Goal: Navigation & Orientation: Find specific page/section

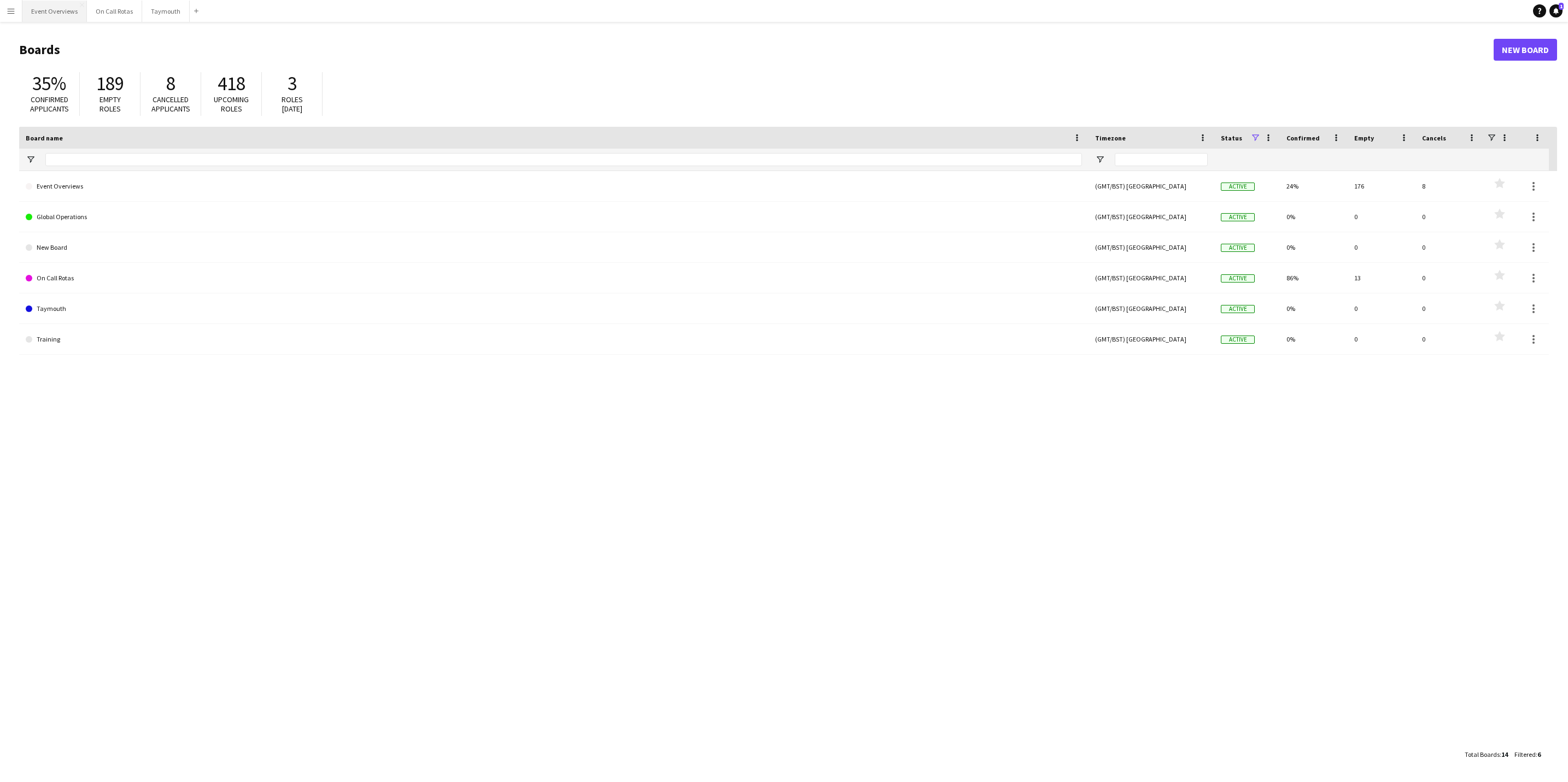
click at [61, 12] on button "Event Overviews Close" at bounding box center [54, 11] width 65 height 22
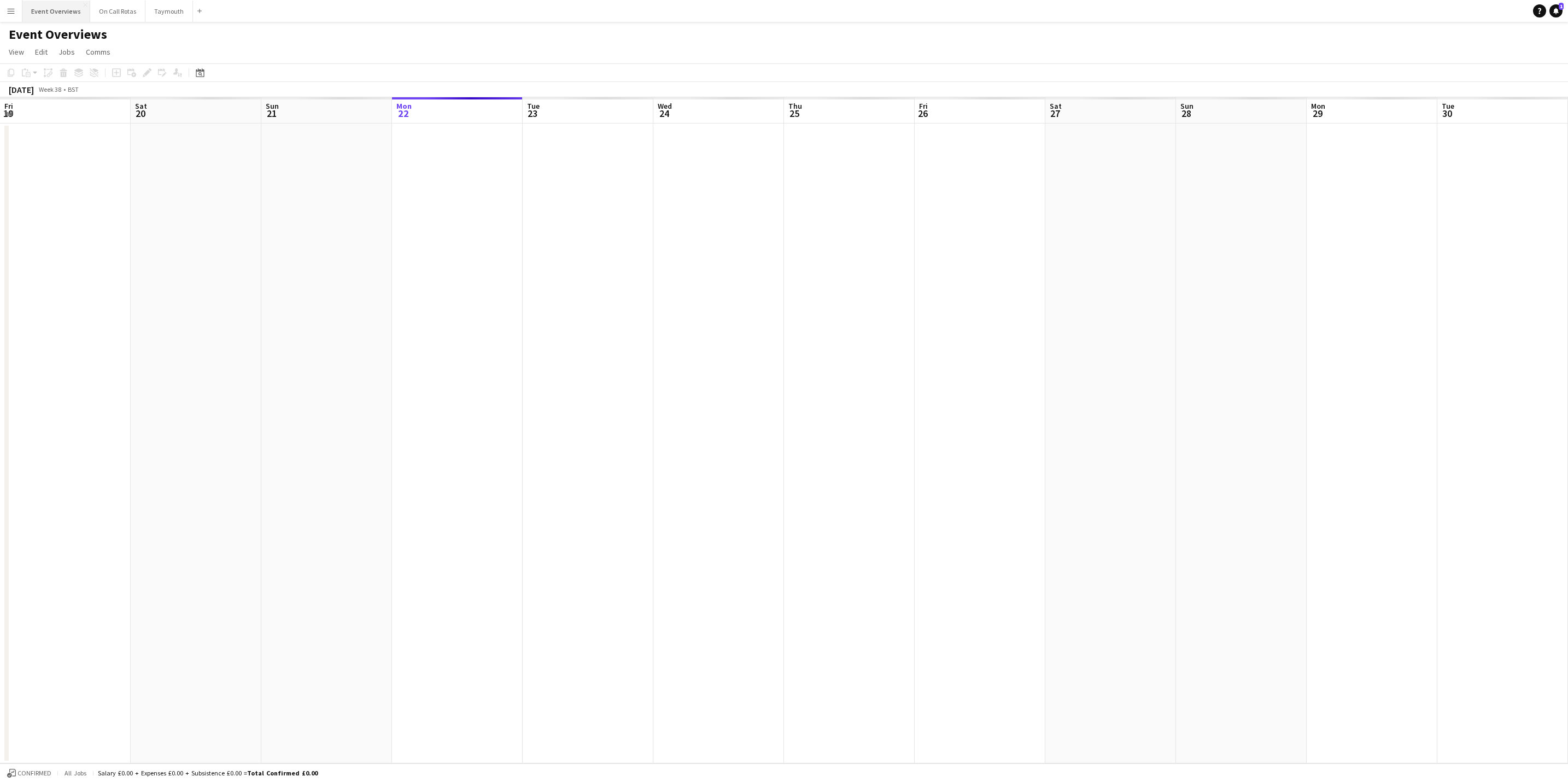
scroll to position [0, 261]
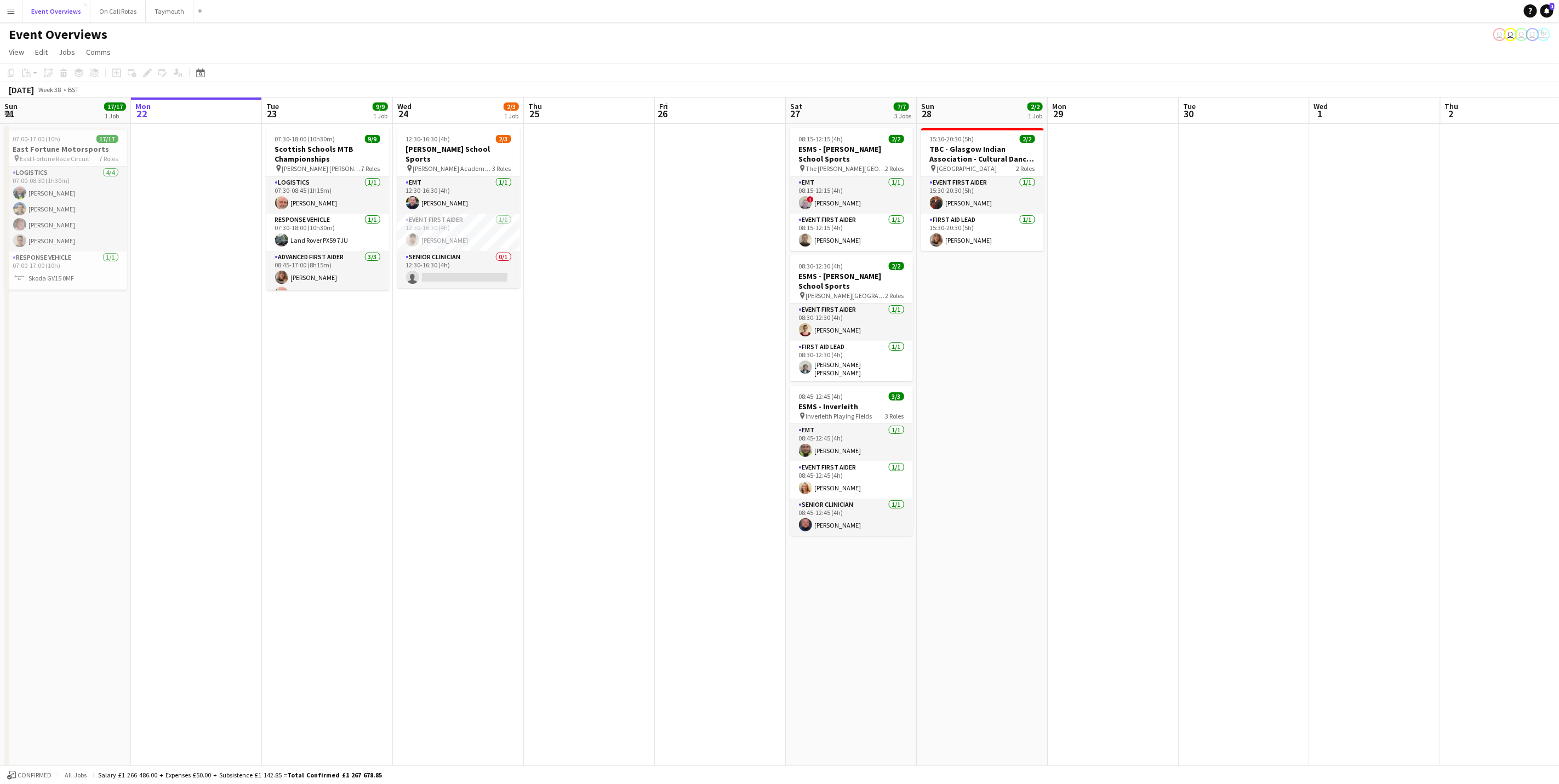
click at [22, 1] on button "Event Overviews Close" at bounding box center [56, 11] width 68 height 22
click at [33, 15] on button "Event Overviews Close" at bounding box center [56, 11] width 68 height 22
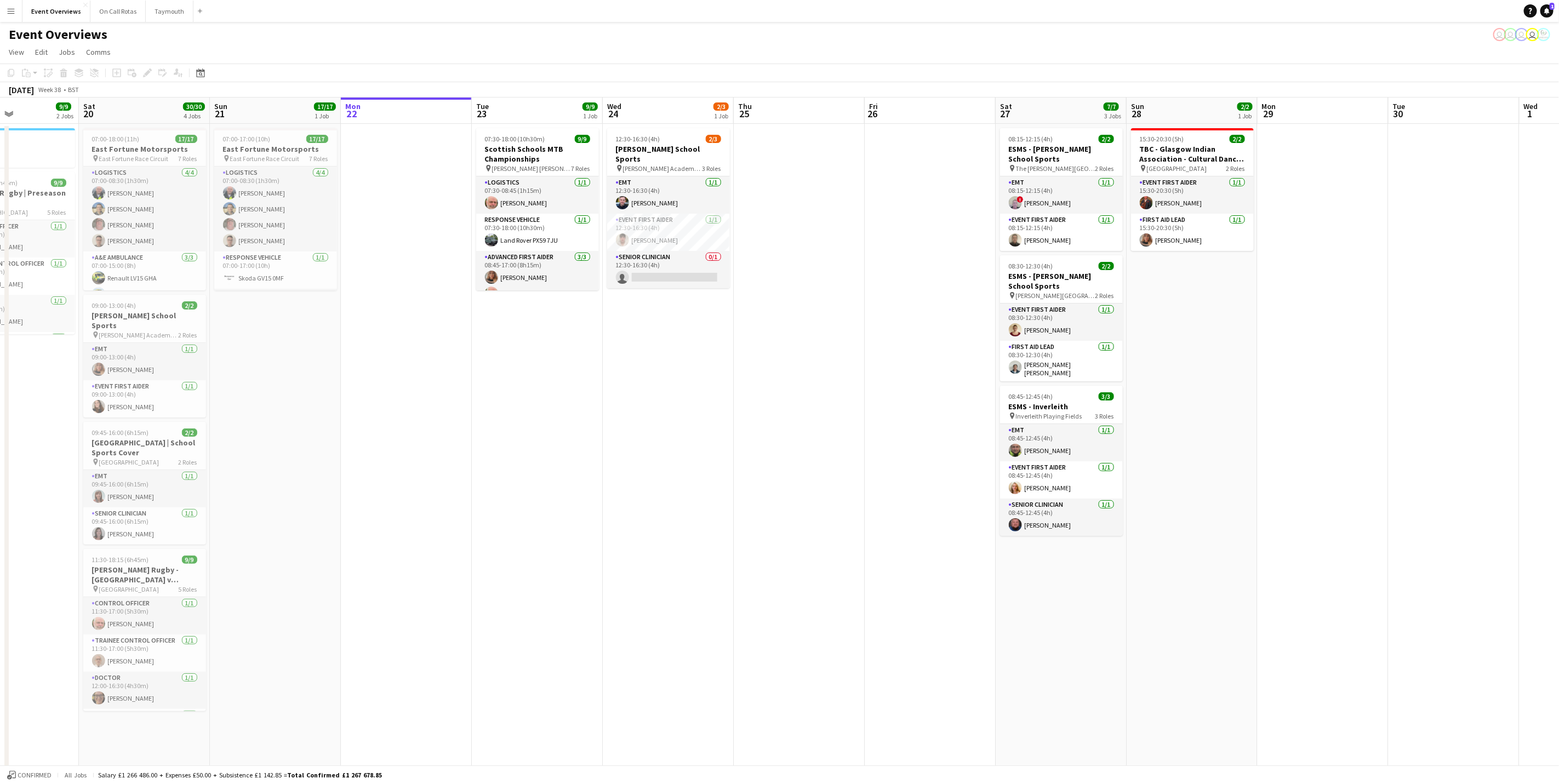
drag, startPoint x: 492, startPoint y: 519, endPoint x: 687, endPoint y: 501, distance: 195.8
click at [694, 504] on app-calendar-viewport "Wed 17 Thu 18 Fri 19 9/9 2 Jobs Sat 20 30/30 4 Jobs Sun 21 17/17 1 Job Mon 22 T…" at bounding box center [780, 519] width 1559 height 843
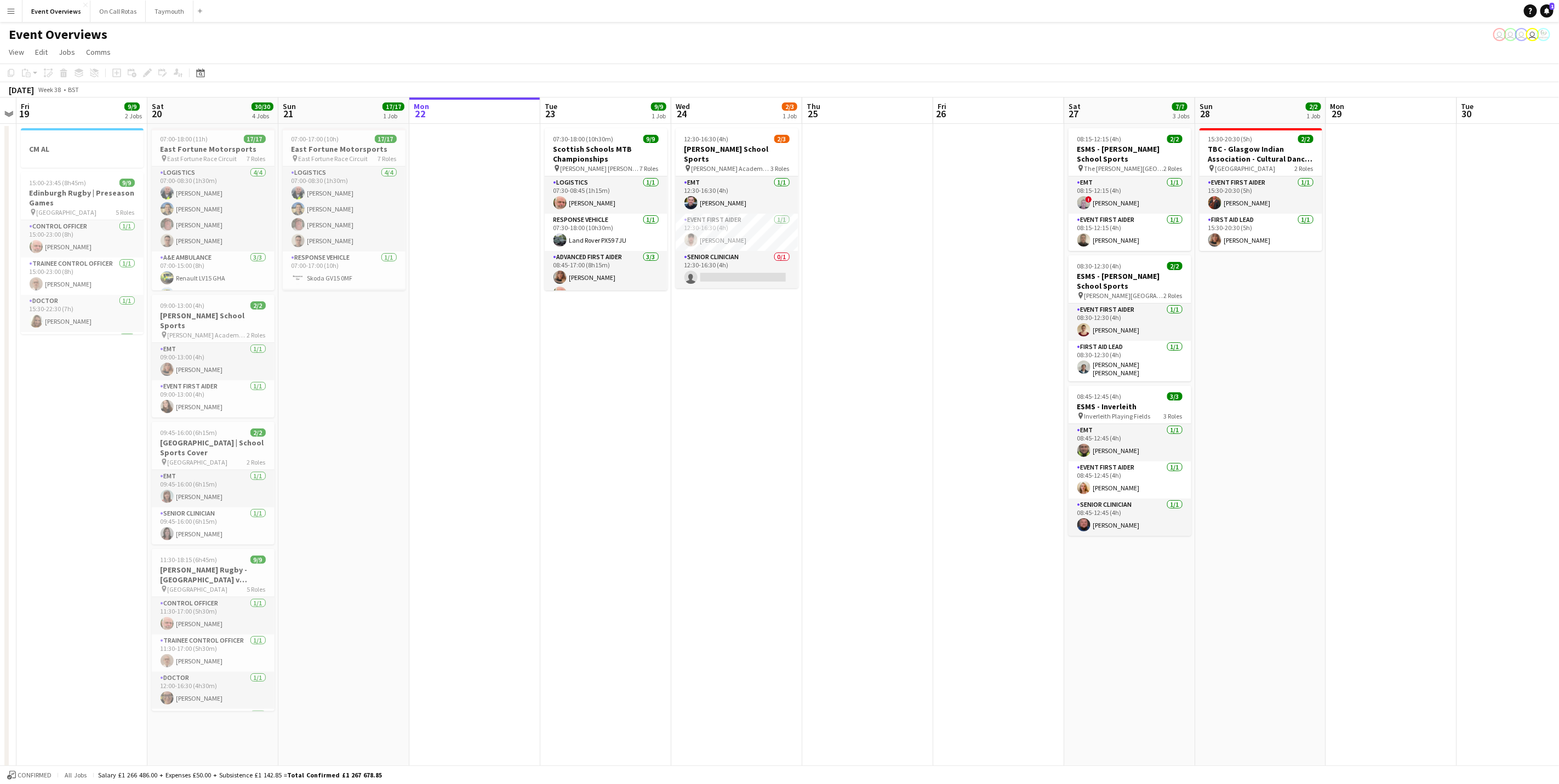
scroll to position [0, 338]
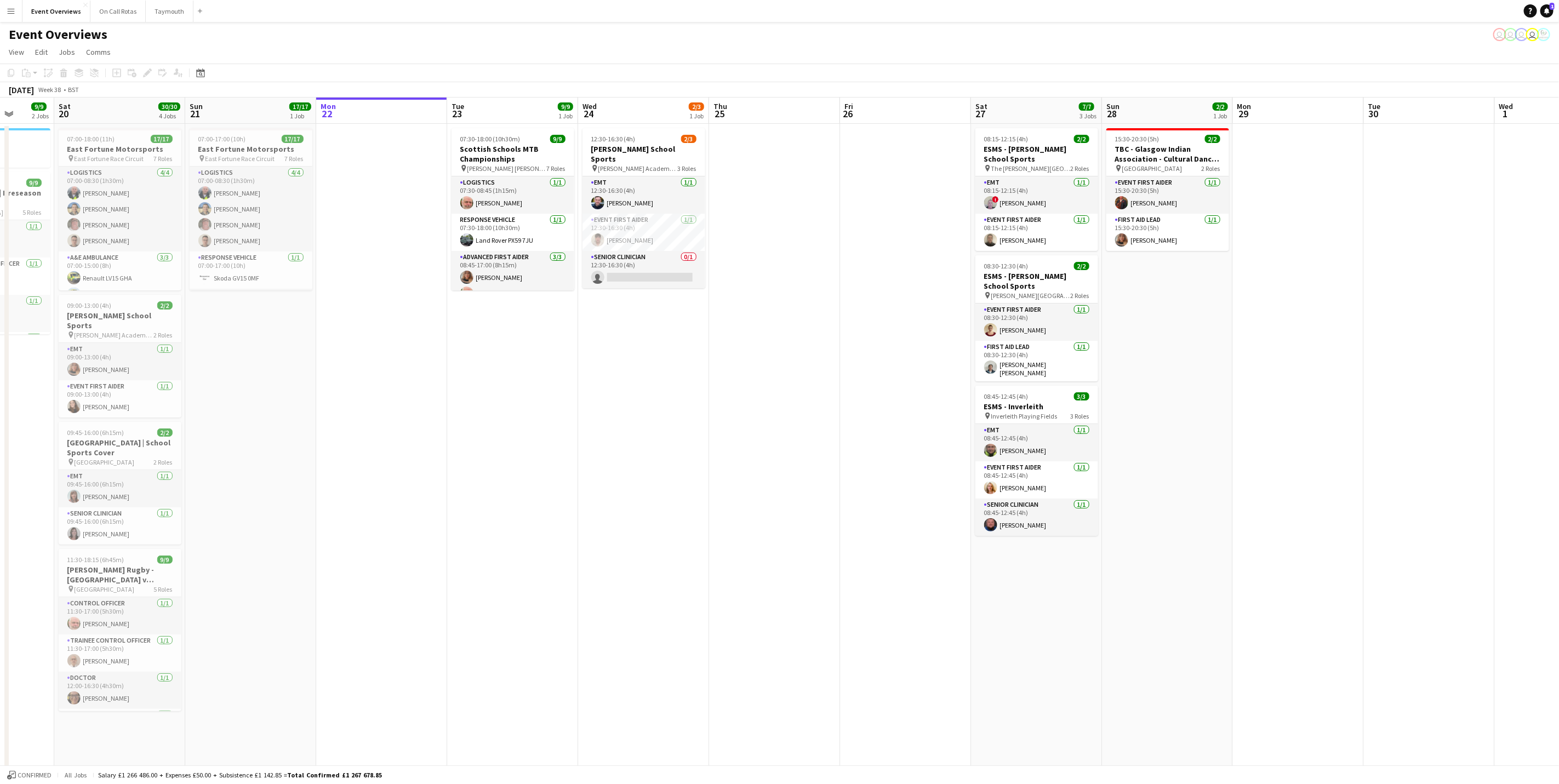
drag, startPoint x: 541, startPoint y: 475, endPoint x: 721, endPoint y: 477, distance: 180.0
click at [721, 477] on app-calendar-viewport "Wed 17 Thu 18 Fri 19 9/9 2 Jobs Sat 20 30/30 4 Jobs Sun 21 17/17 1 Job Mon 22 T…" at bounding box center [780, 519] width 1559 height 843
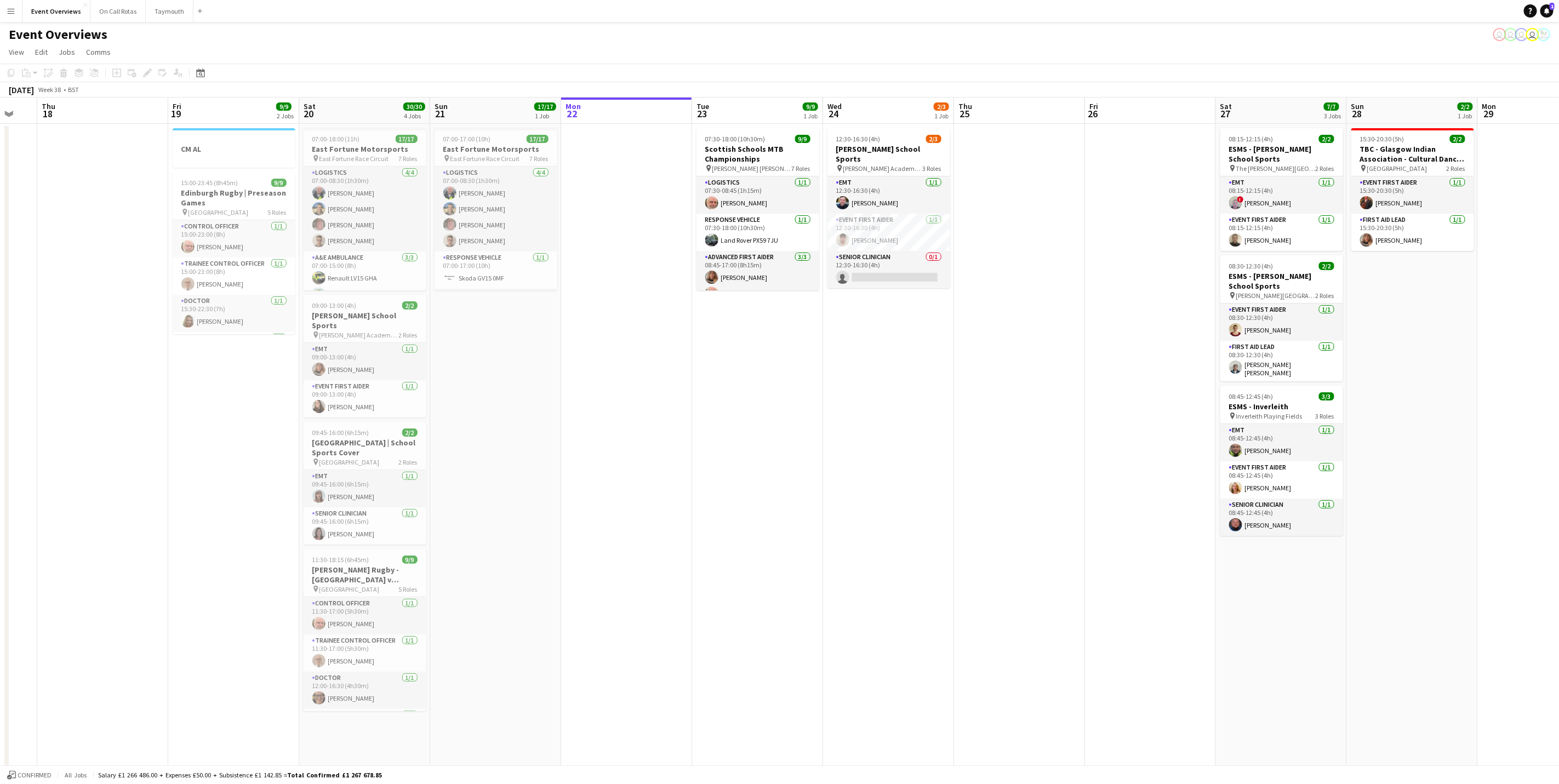
drag, startPoint x: 635, startPoint y: 454, endPoint x: 584, endPoint y: 457, distance: 51.1
click at [584, 457] on app-calendar-viewport "Mon 15 Tue 16 Wed 17 Thu 18 Fri 19 9/9 2 Jobs Sat 20 30/30 4 Jobs Sun 21 17/17 …" at bounding box center [780, 519] width 1559 height 843
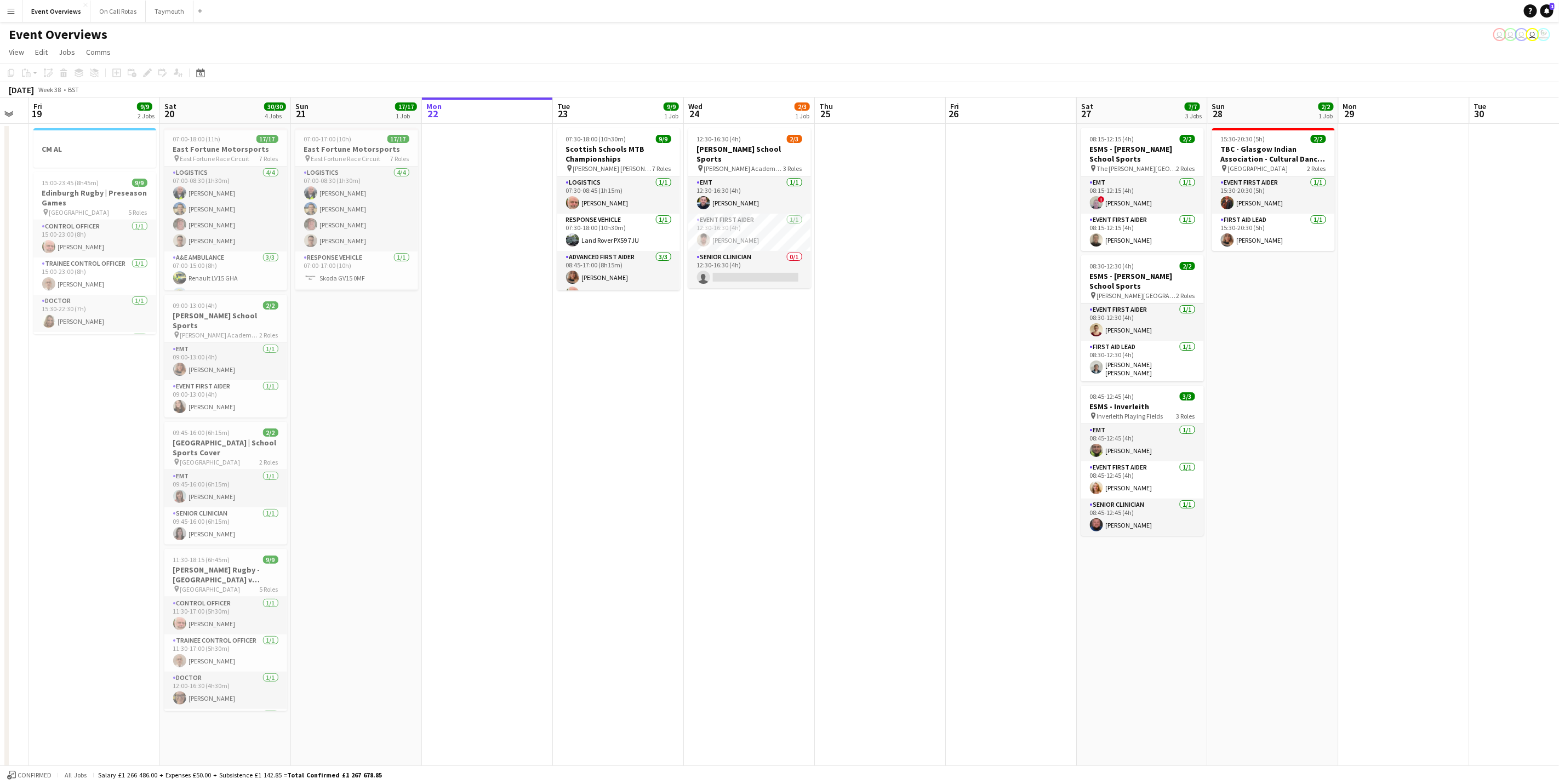
scroll to position [0, 341]
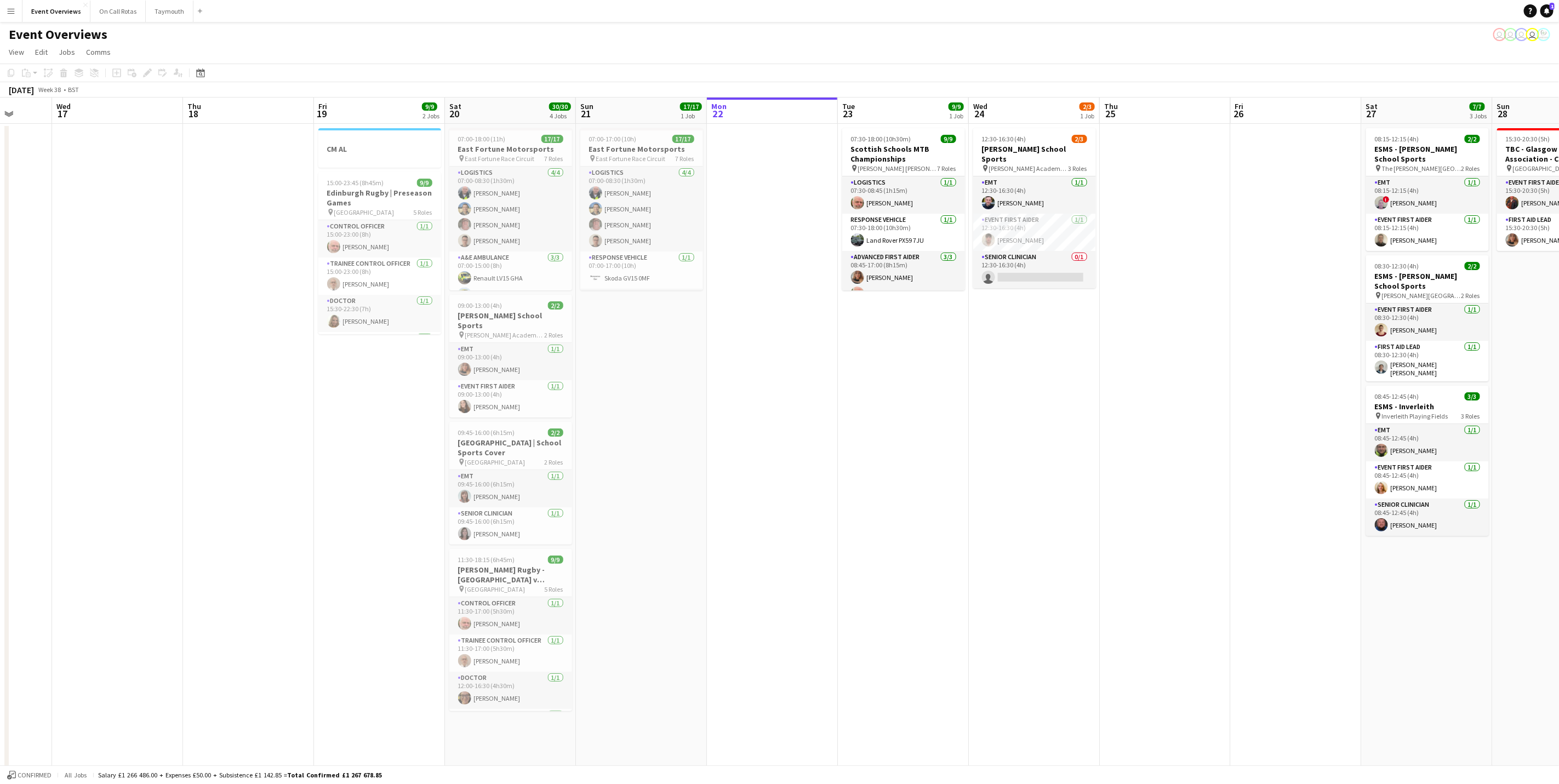
drag, startPoint x: 542, startPoint y: 538, endPoint x: 627, endPoint y: 531, distance: 85.3
click at [627, 531] on app-calendar-viewport "Sun 14 Mon 15 Tue 16 Wed 17 Thu 18 Fri 19 9/9 2 Jobs Sat 20 30/30 4 Jobs Sun 21…" at bounding box center [780, 519] width 1559 height 843
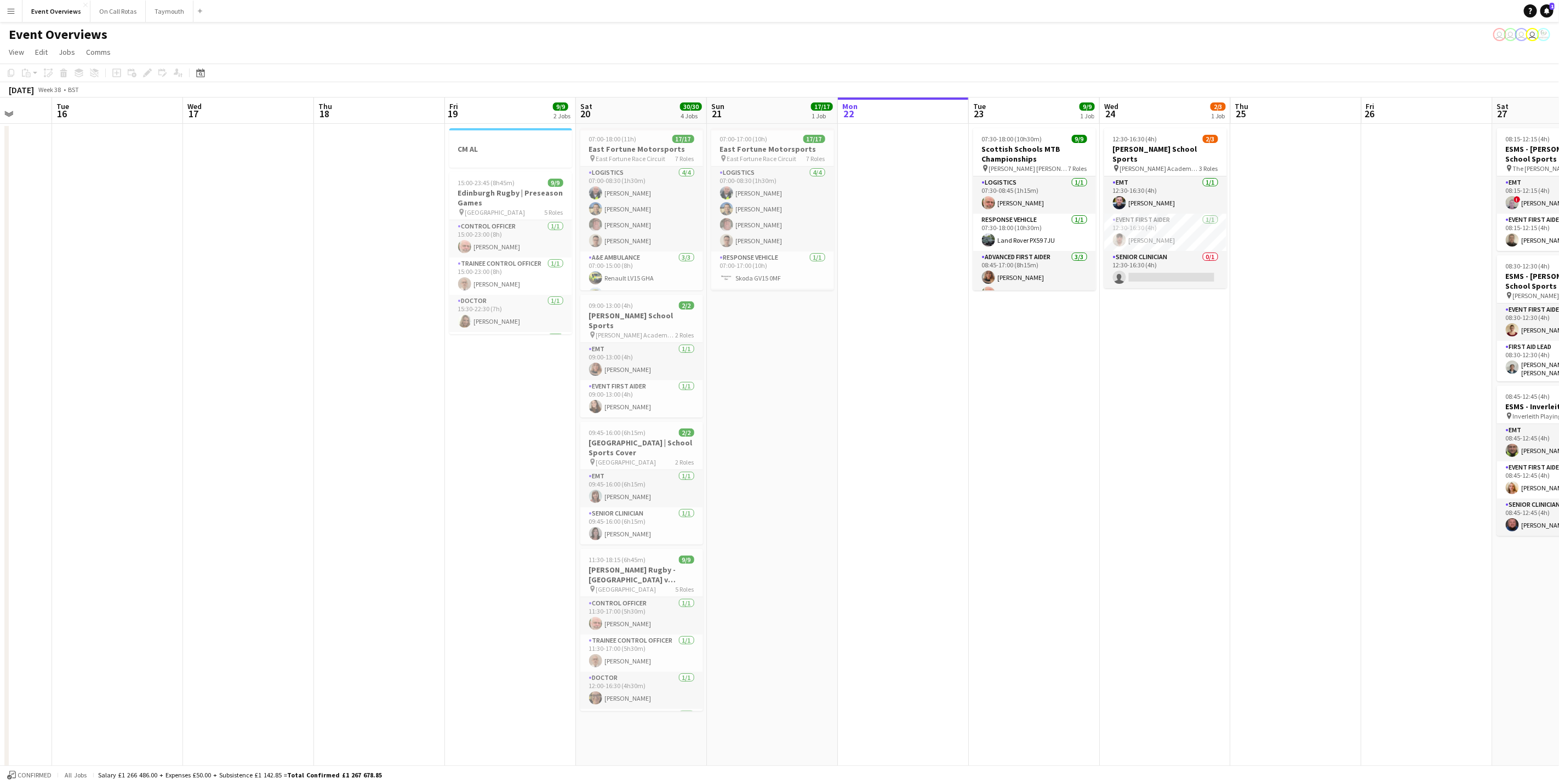
scroll to position [0, 313]
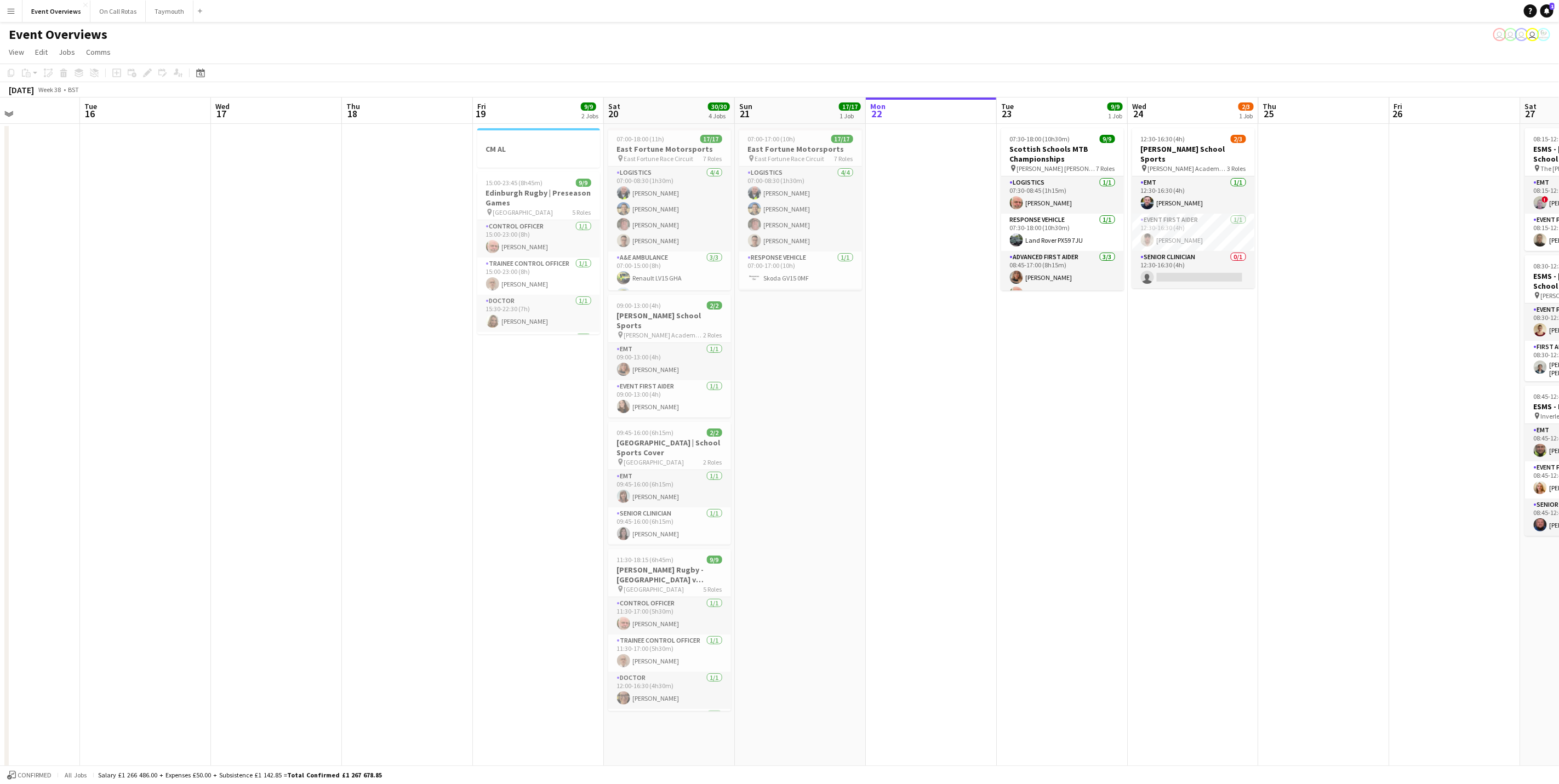
click at [914, 361] on app-calendar-viewport "Sat 13 Sun 14 Mon 15 Tue 16 Wed 17 Thu 18 Fri 19 9/9 2 Jobs Sat 20 30/30 4 Jobs…" at bounding box center [780, 519] width 1559 height 843
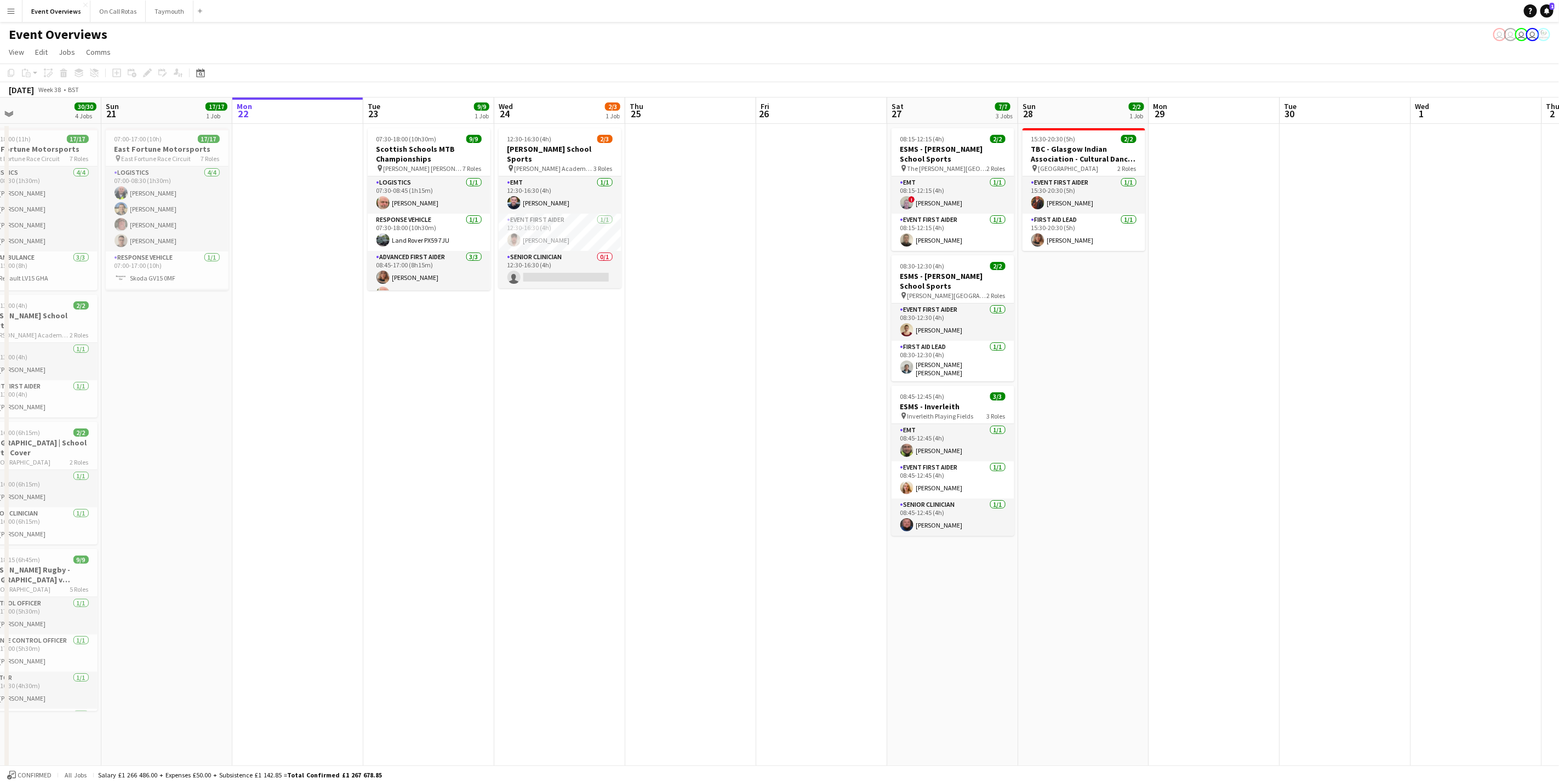
scroll to position [0, 401]
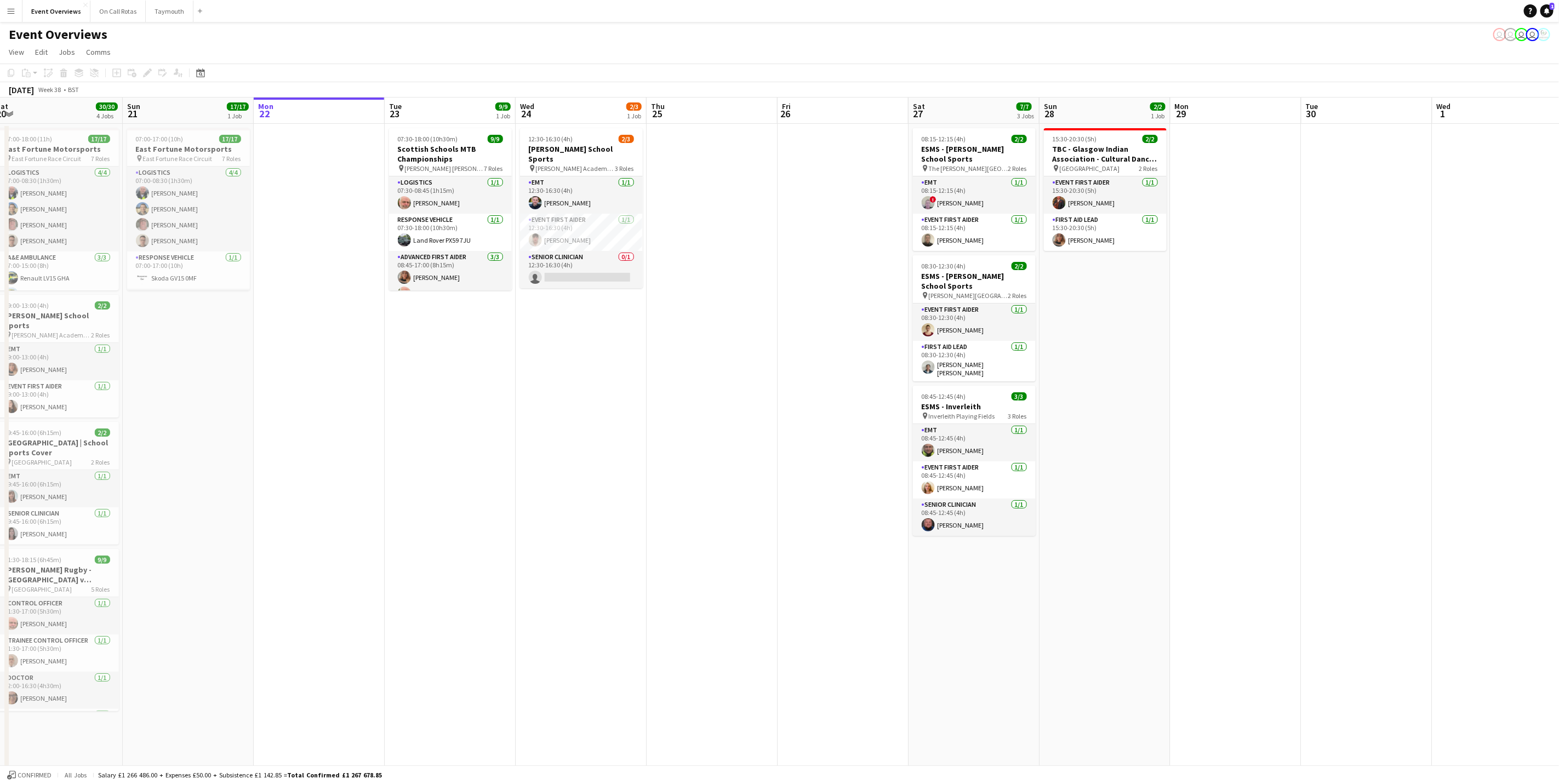
drag, startPoint x: 741, startPoint y: 554, endPoint x: 565, endPoint y: 566, distance: 176.4
click at [565, 566] on app-calendar-viewport "Wed 17 Thu 18 Fri 19 9/9 2 Jobs Sat 20 30/30 4 Jobs Sun 21 17/17 1 Job Mon 22 T…" at bounding box center [780, 500] width 1559 height 806
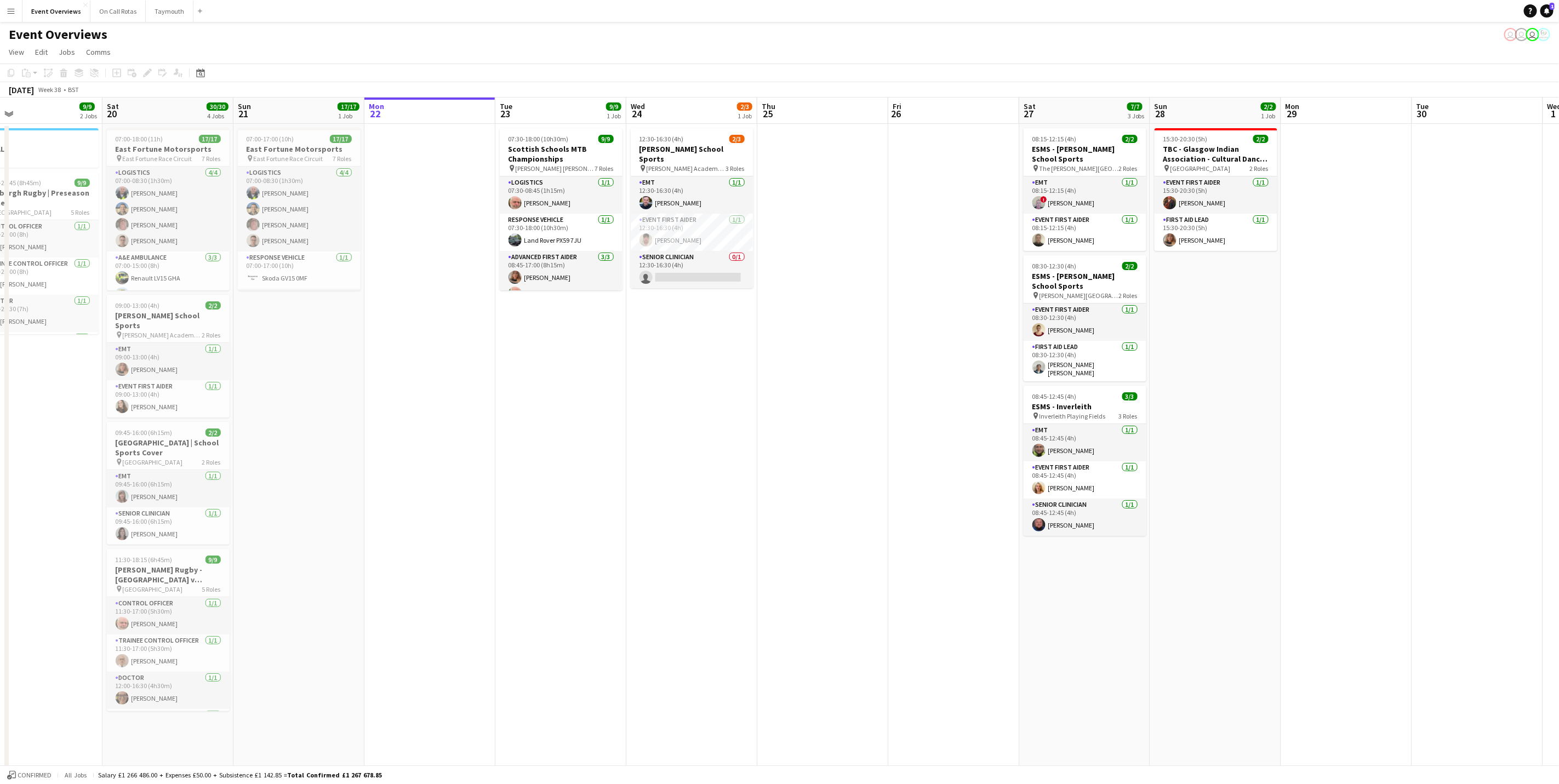
scroll to position [0, 319]
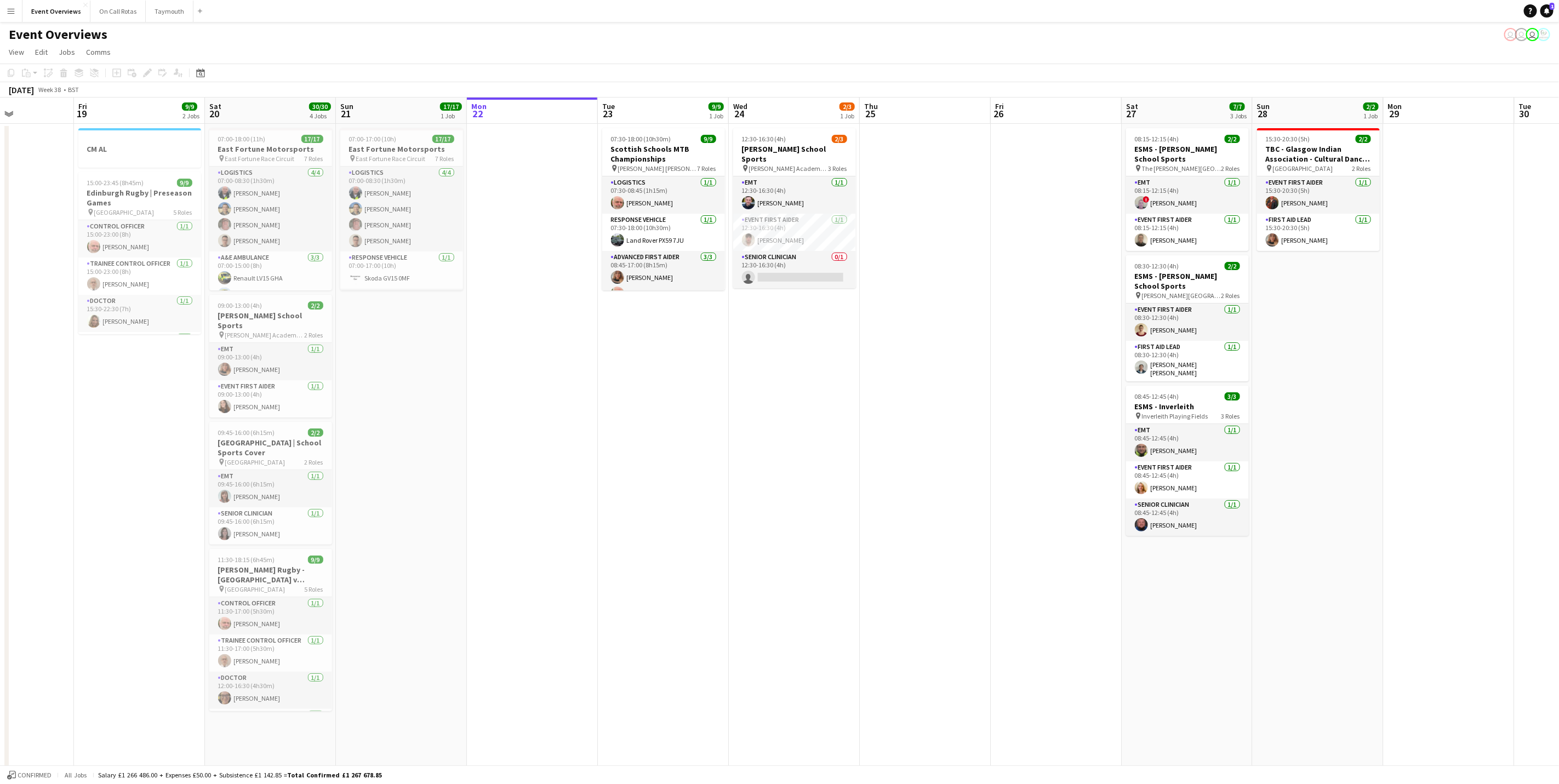
drag, startPoint x: 560, startPoint y: 350, endPoint x: 773, endPoint y: 317, distance: 215.5
click at [773, 317] on app-calendar-viewport "Tue 16 Wed 17 Thu 18 Fri 19 9/9 2 Jobs Sat 20 30/30 4 Jobs Sun 21 17/17 1 Job M…" at bounding box center [780, 500] width 1559 height 806
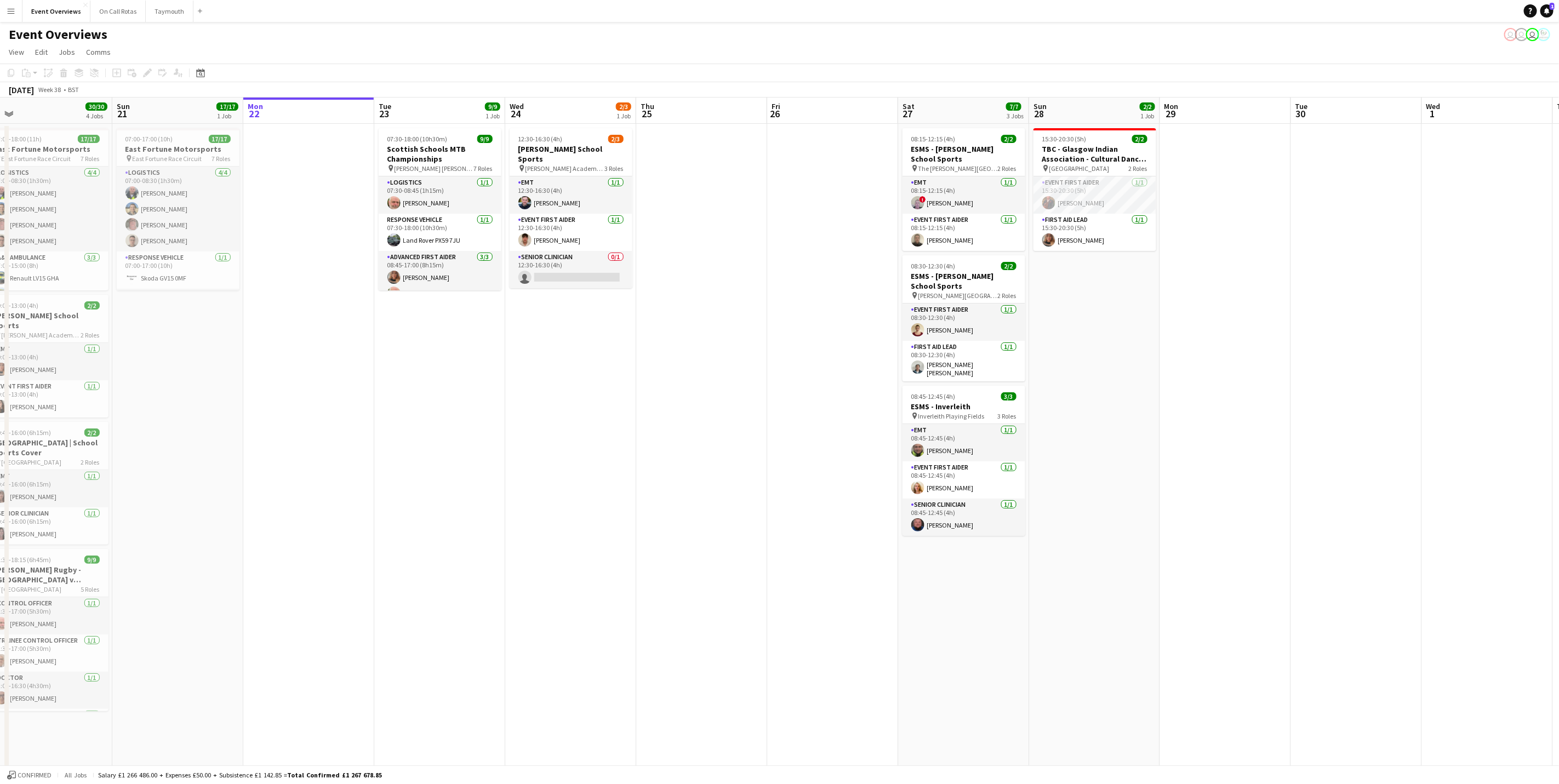
scroll to position [0, 395]
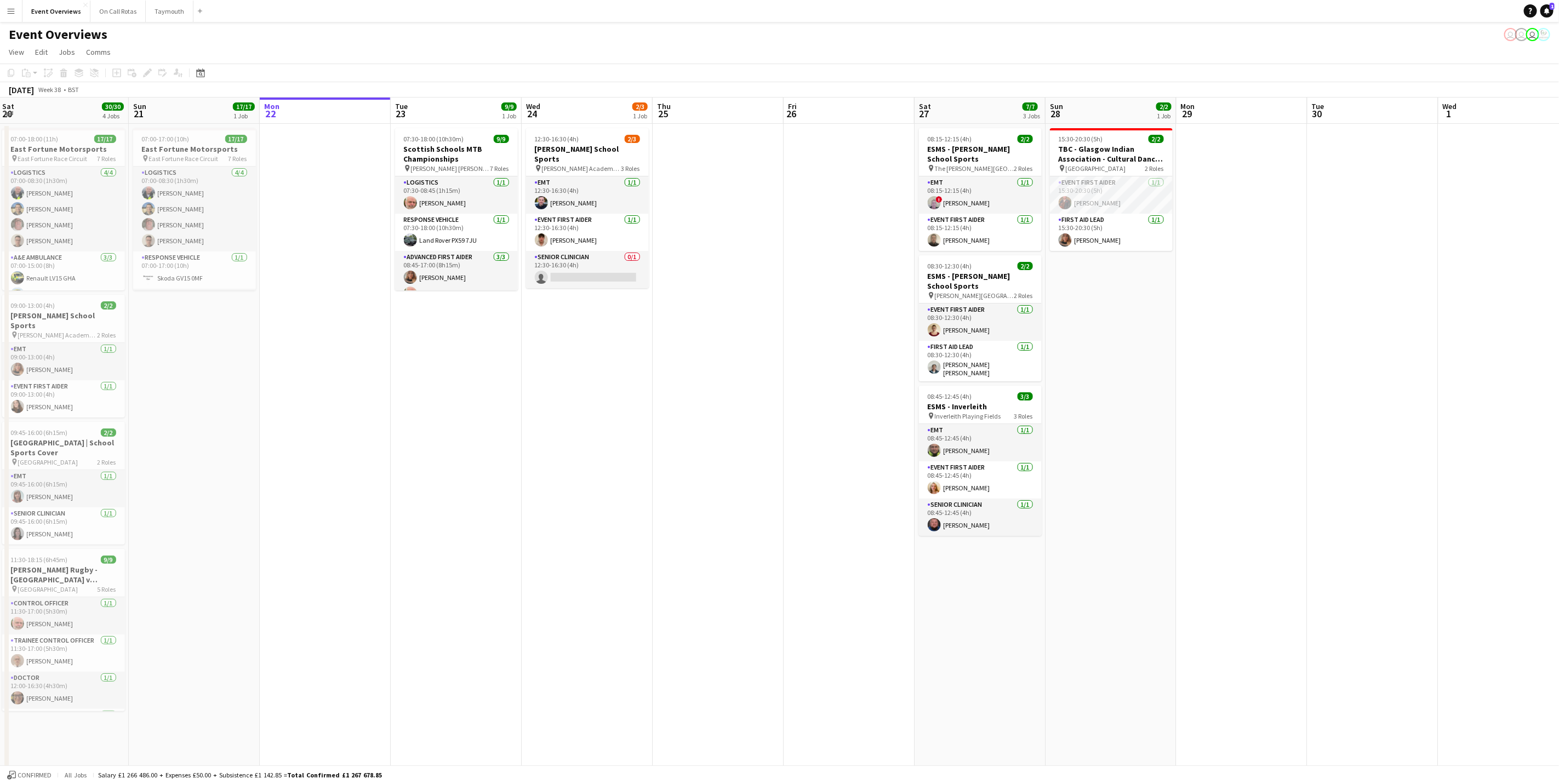
drag, startPoint x: 839, startPoint y: 472, endPoint x: 592, endPoint y: 484, distance: 247.3
click at [592, 484] on app-calendar-viewport "Wed 17 Thu 18 Fri 19 9/9 2 Jobs Sat 20 30/30 4 Jobs Sun 21 17/17 1 Job Mon 22 T…" at bounding box center [780, 500] width 1559 height 806
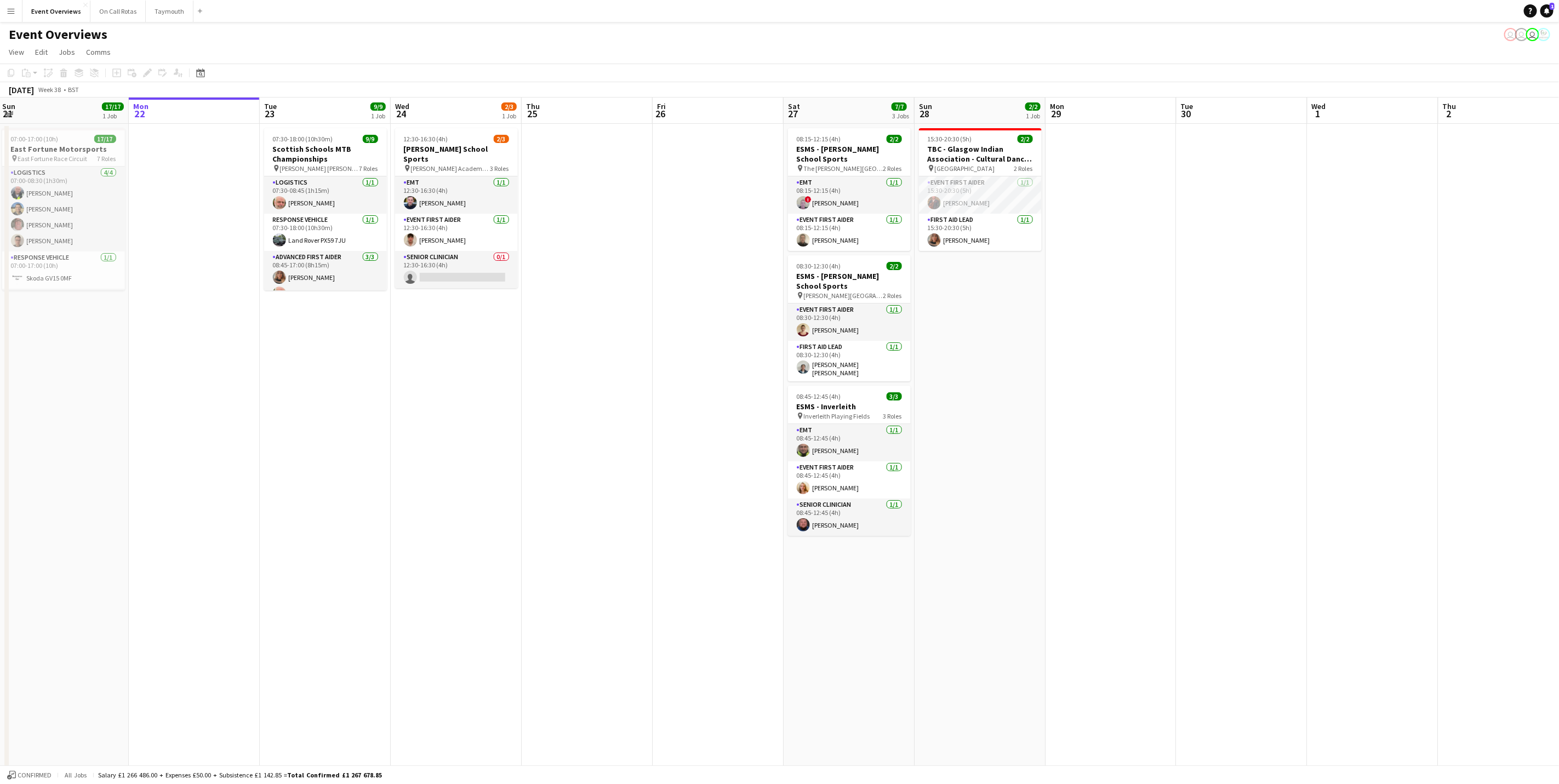
scroll to position [0, 329]
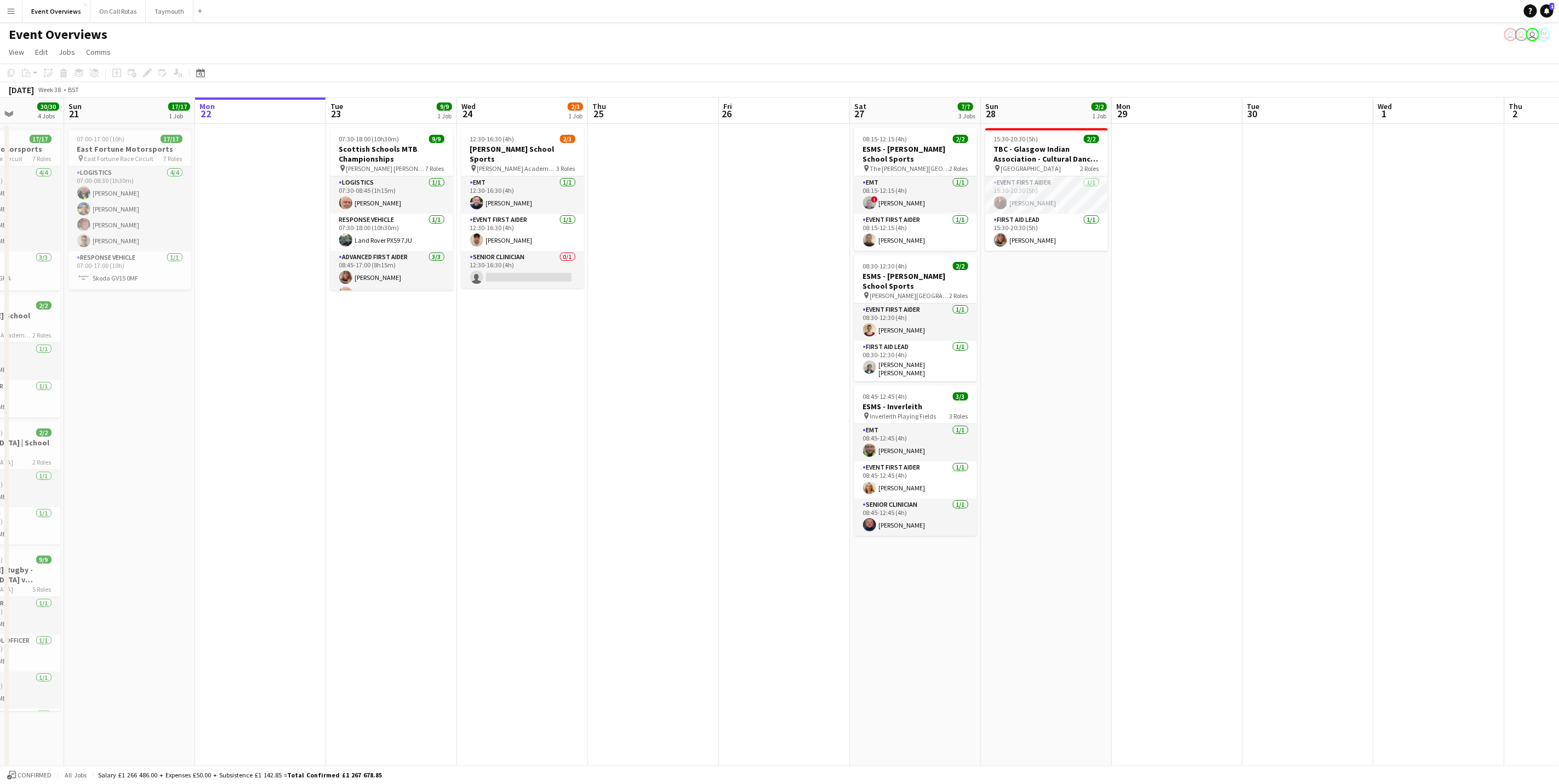
drag, startPoint x: 314, startPoint y: 553, endPoint x: 621, endPoint y: 511, distance: 309.9
click at [621, 511] on app-calendar-viewport "Thu 18 Fri 19 9/9 2 Jobs Sat 20 30/30 4 Jobs Sun 21 17/17 1 Job Mon 22 Tue 23 9…" at bounding box center [780, 519] width 1559 height 843
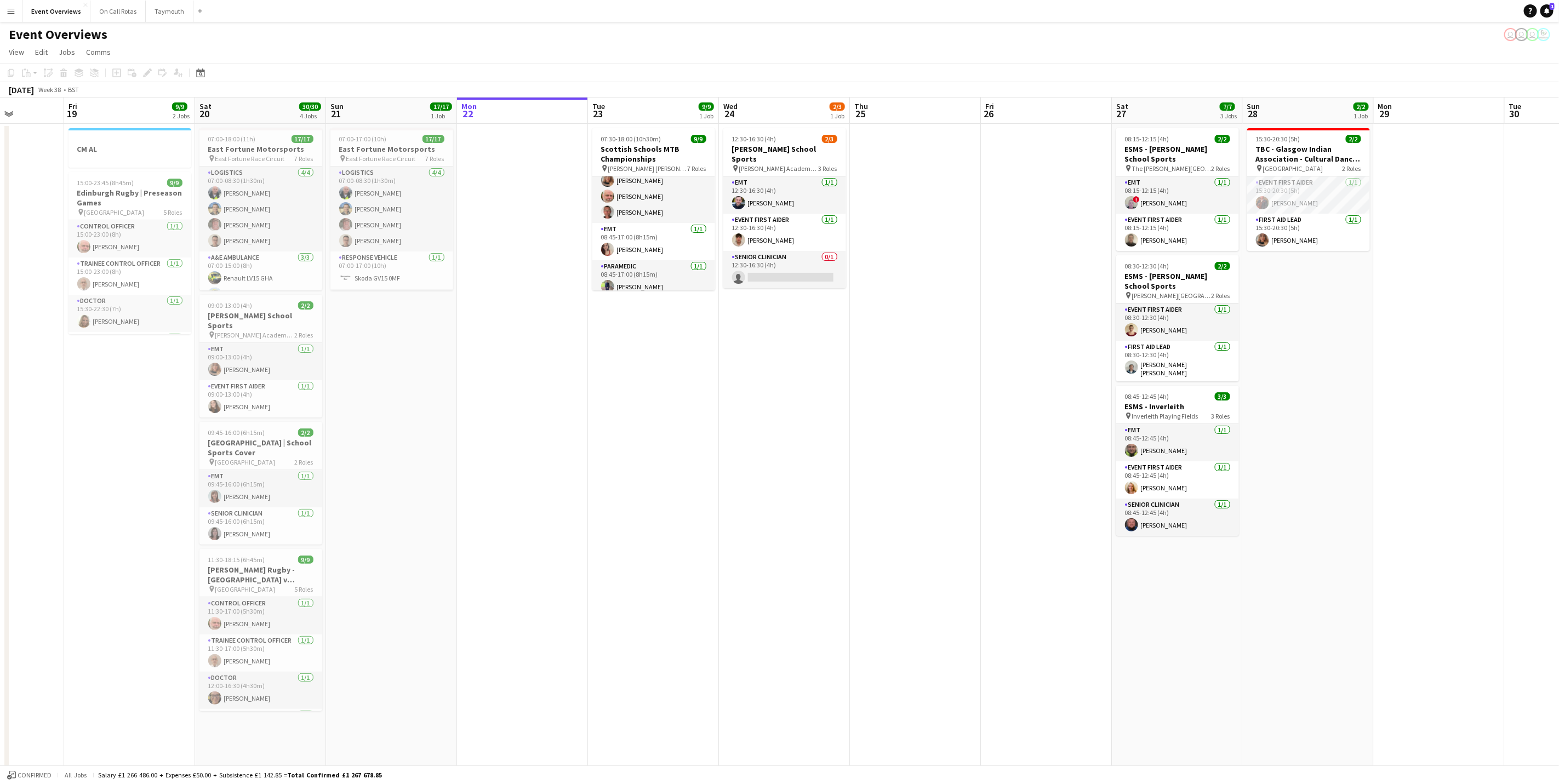
scroll to position [0, 0]
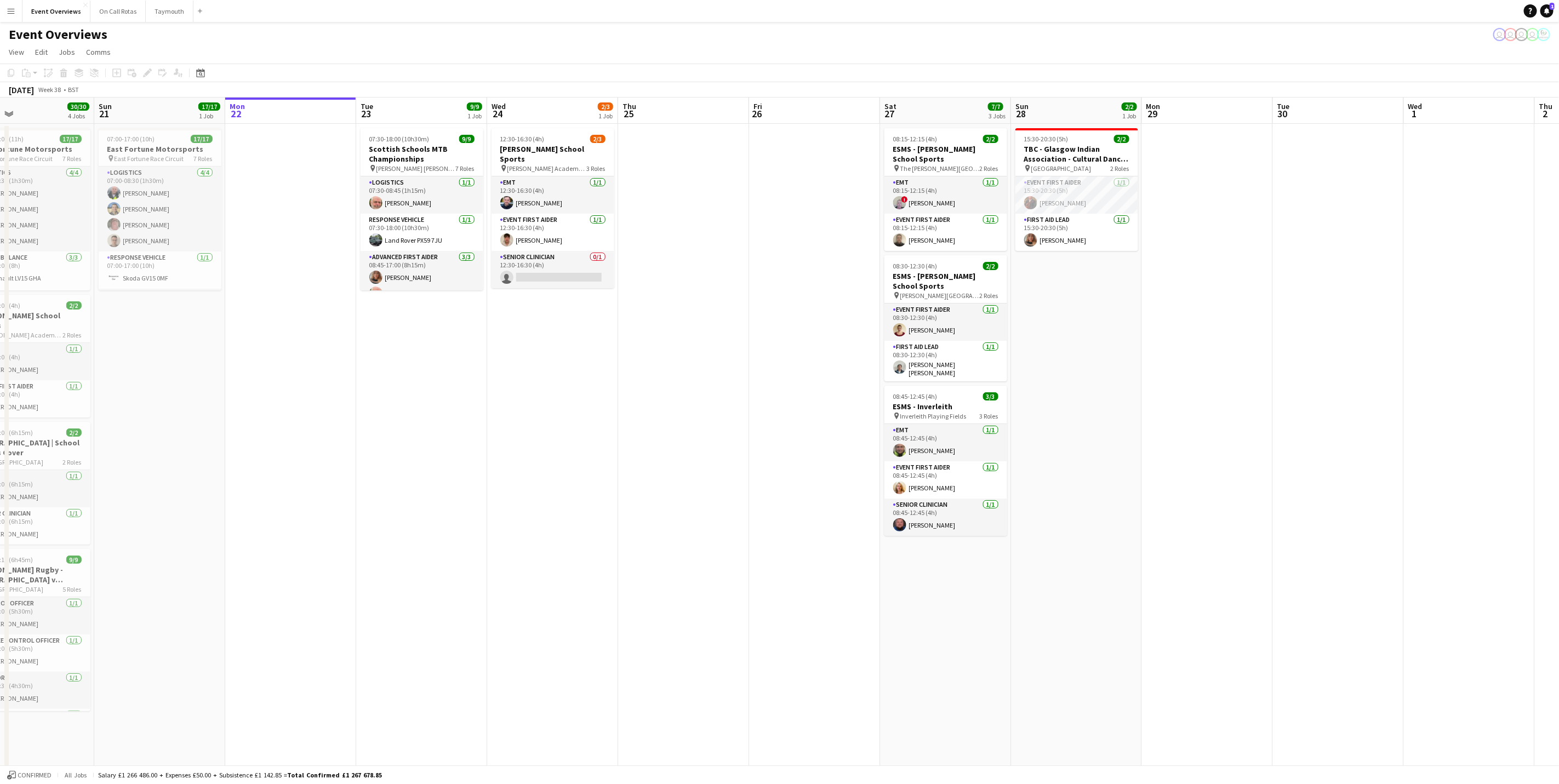
drag, startPoint x: 742, startPoint y: 407, endPoint x: 510, endPoint y: 420, distance: 232.4
click at [510, 420] on app-calendar-viewport "Wed 17 Thu 18 Fri 19 9/9 2 Jobs Sat 20 30/30 4 Jobs Sun 21 17/17 1 Job Mon 22 T…" at bounding box center [780, 519] width 1559 height 843
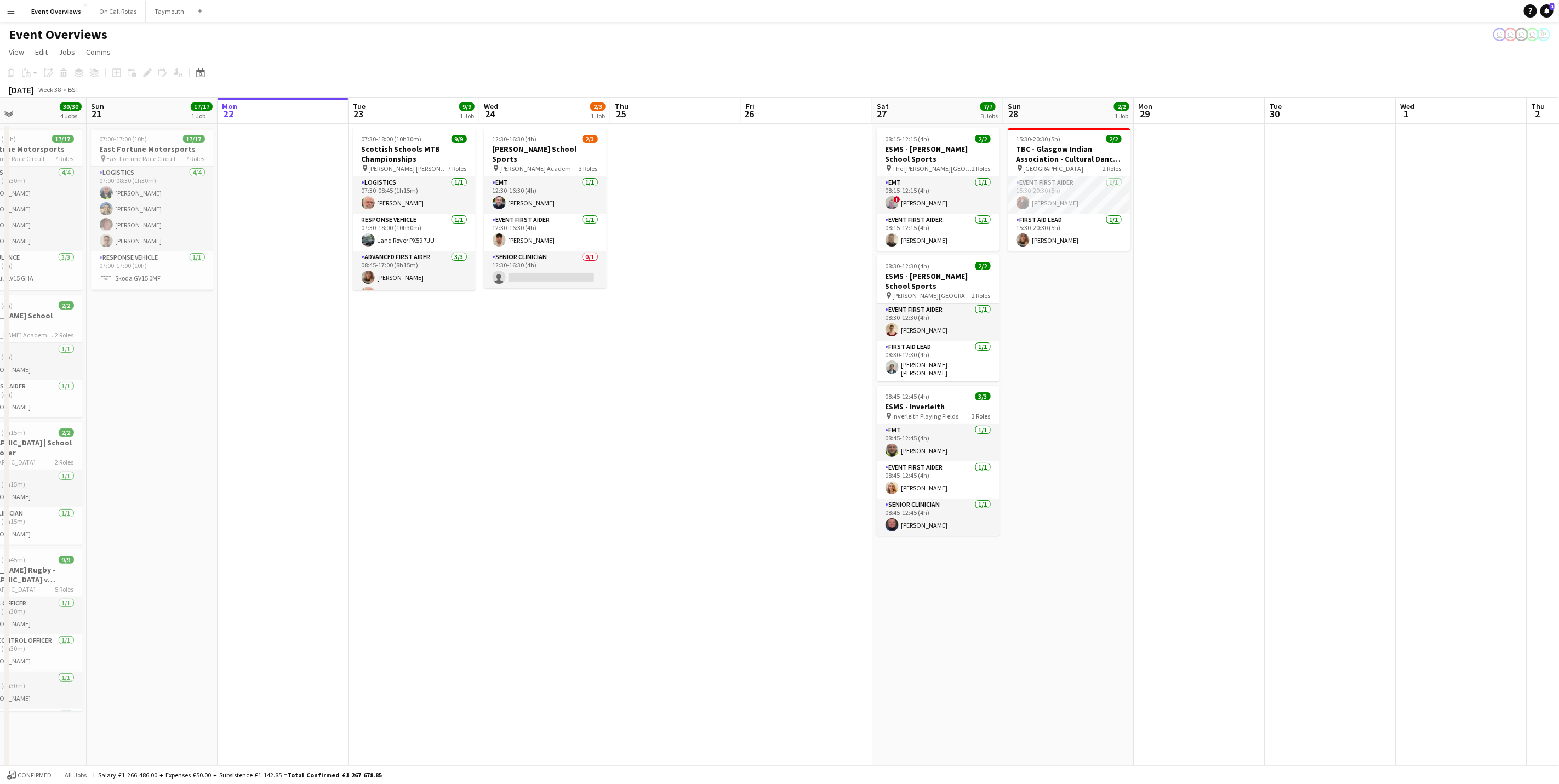
scroll to position [0, 329]
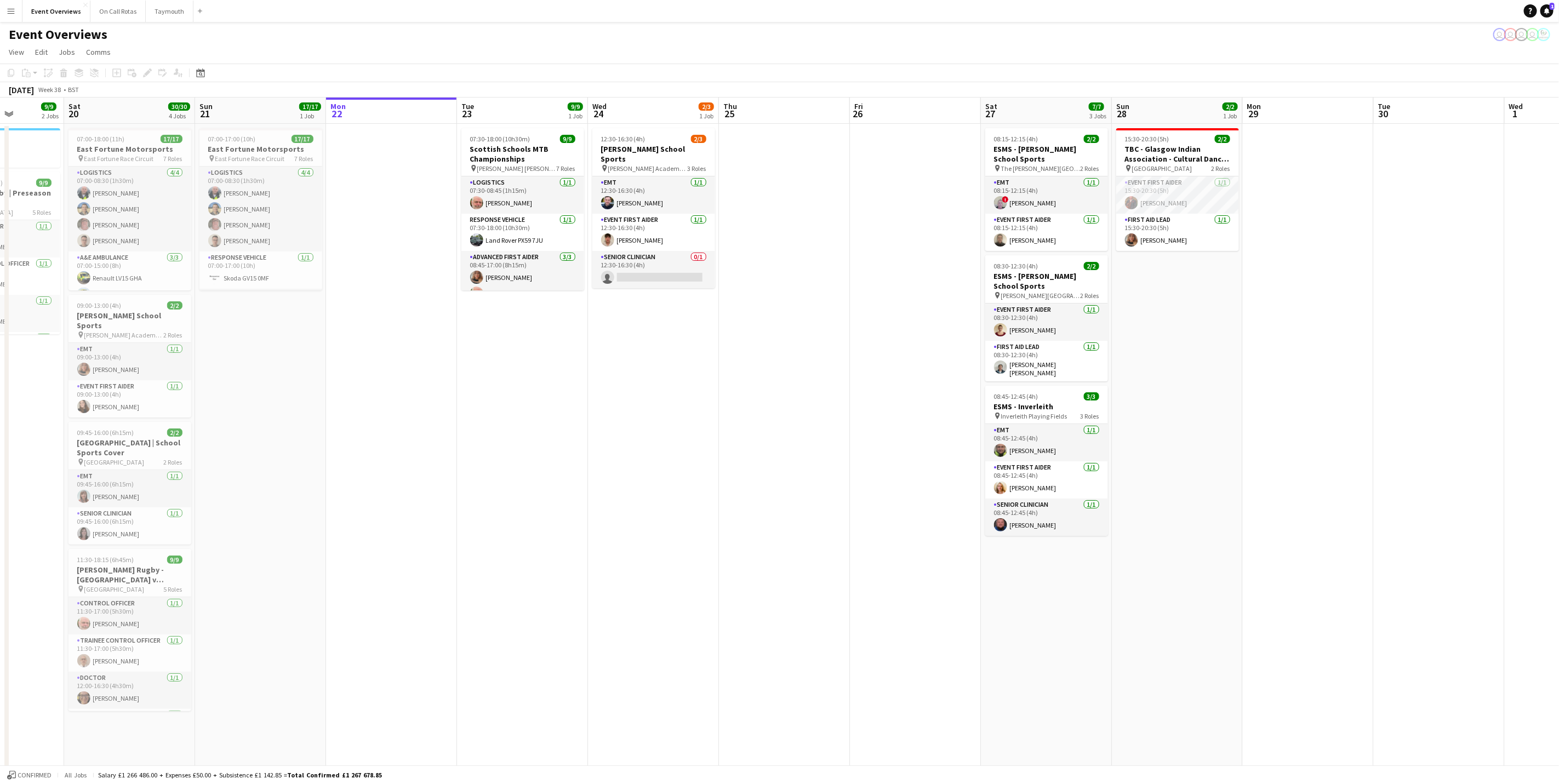
drag, startPoint x: 487, startPoint y: 611, endPoint x: 595, endPoint y: 577, distance: 113.2
click at [595, 577] on app-calendar-viewport "Wed 17 Thu 18 Fri 19 9/9 2 Jobs Sat 20 30/30 4 Jobs Sun 21 17/17 1 Job Mon 22 T…" at bounding box center [780, 519] width 1559 height 843
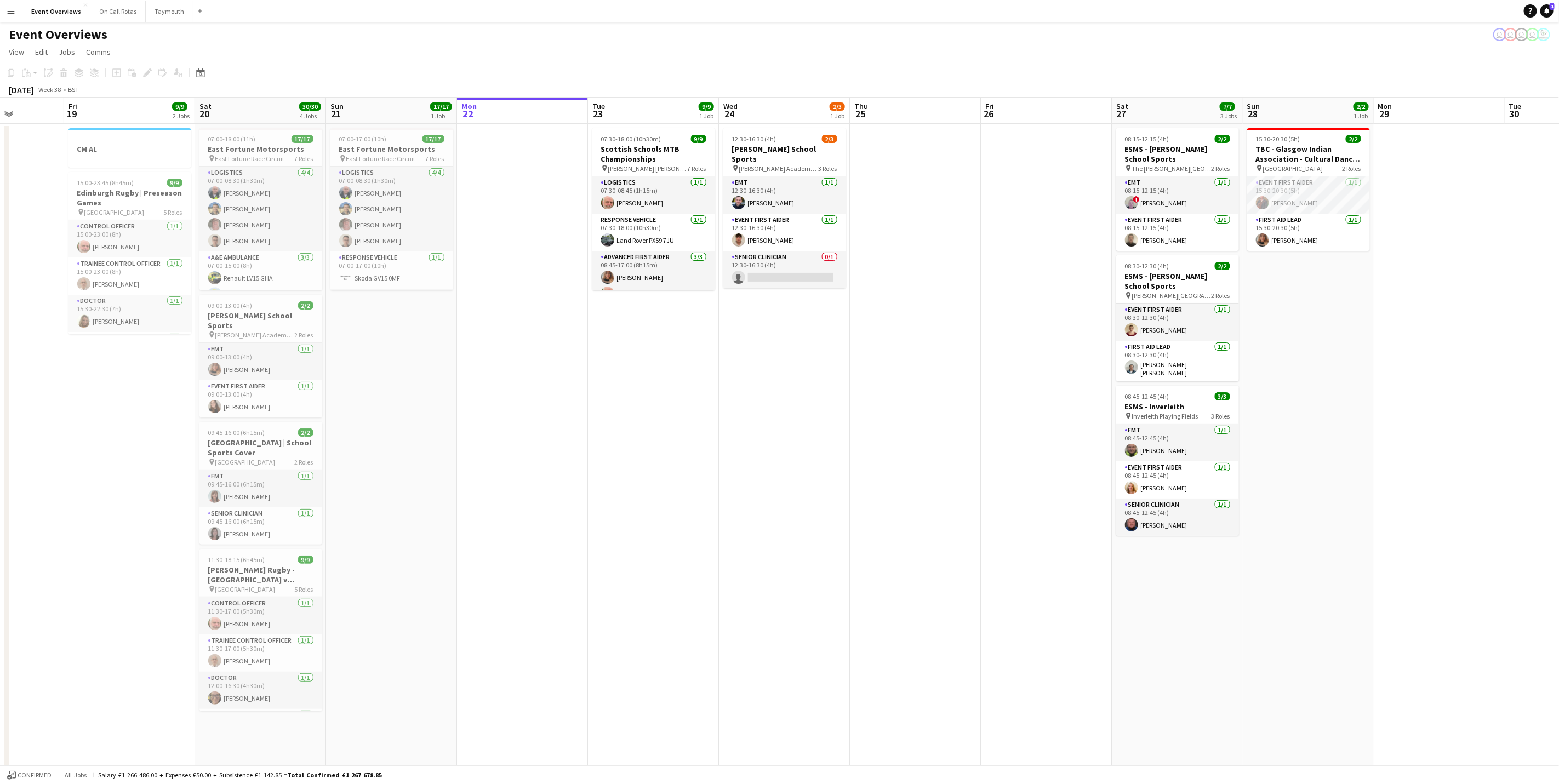
scroll to position [0, 246]
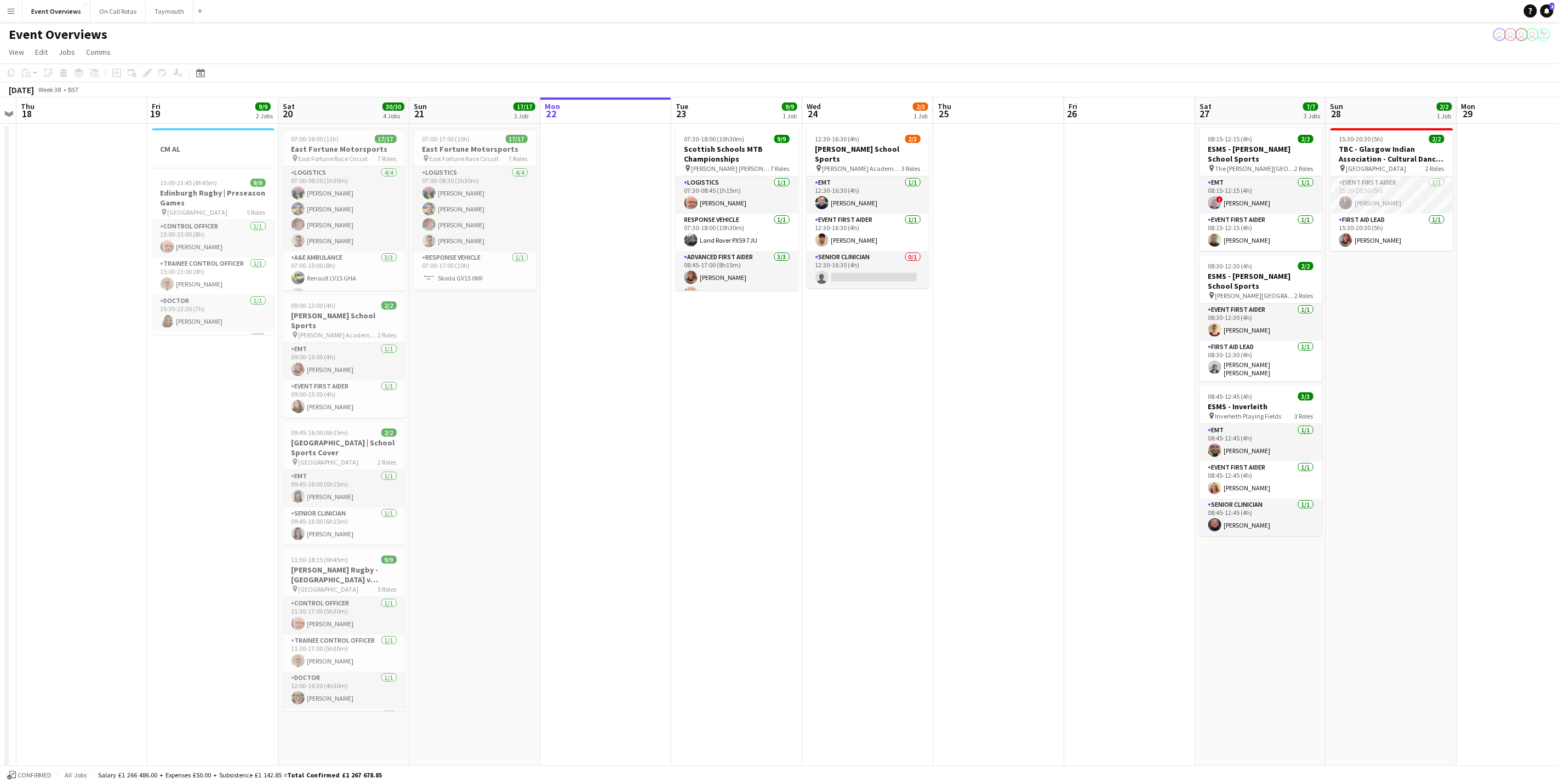
drag, startPoint x: 467, startPoint y: 508, endPoint x: 582, endPoint y: 515, distance: 115.2
click at [582, 515] on app-calendar-viewport "Tue 16 Wed 17 Thu 18 Fri 19 9/9 2 Jobs Sat 20 30/30 4 Jobs Sun 21 17/17 1 Job M…" at bounding box center [780, 519] width 1559 height 843
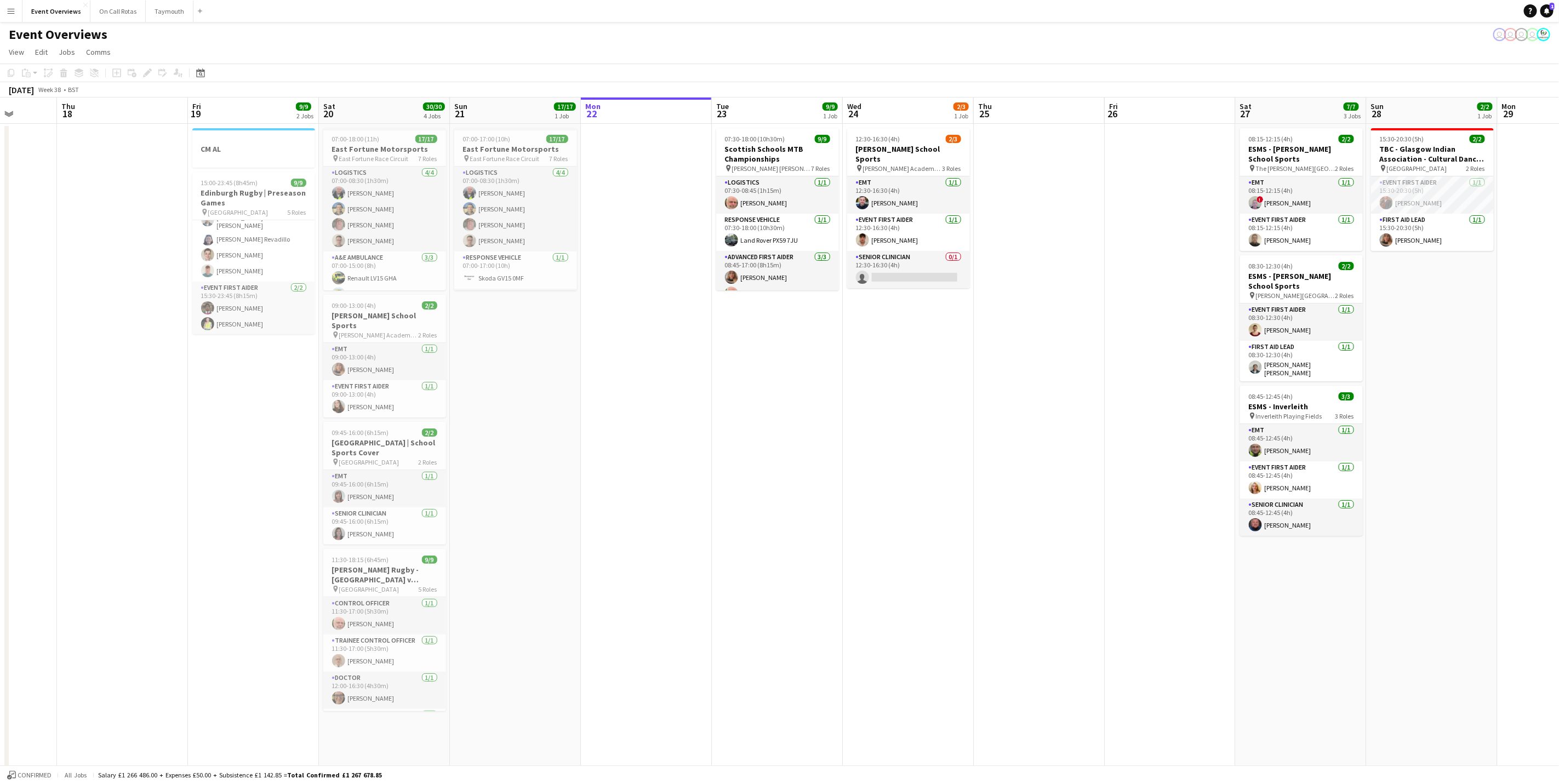
scroll to position [0, 424]
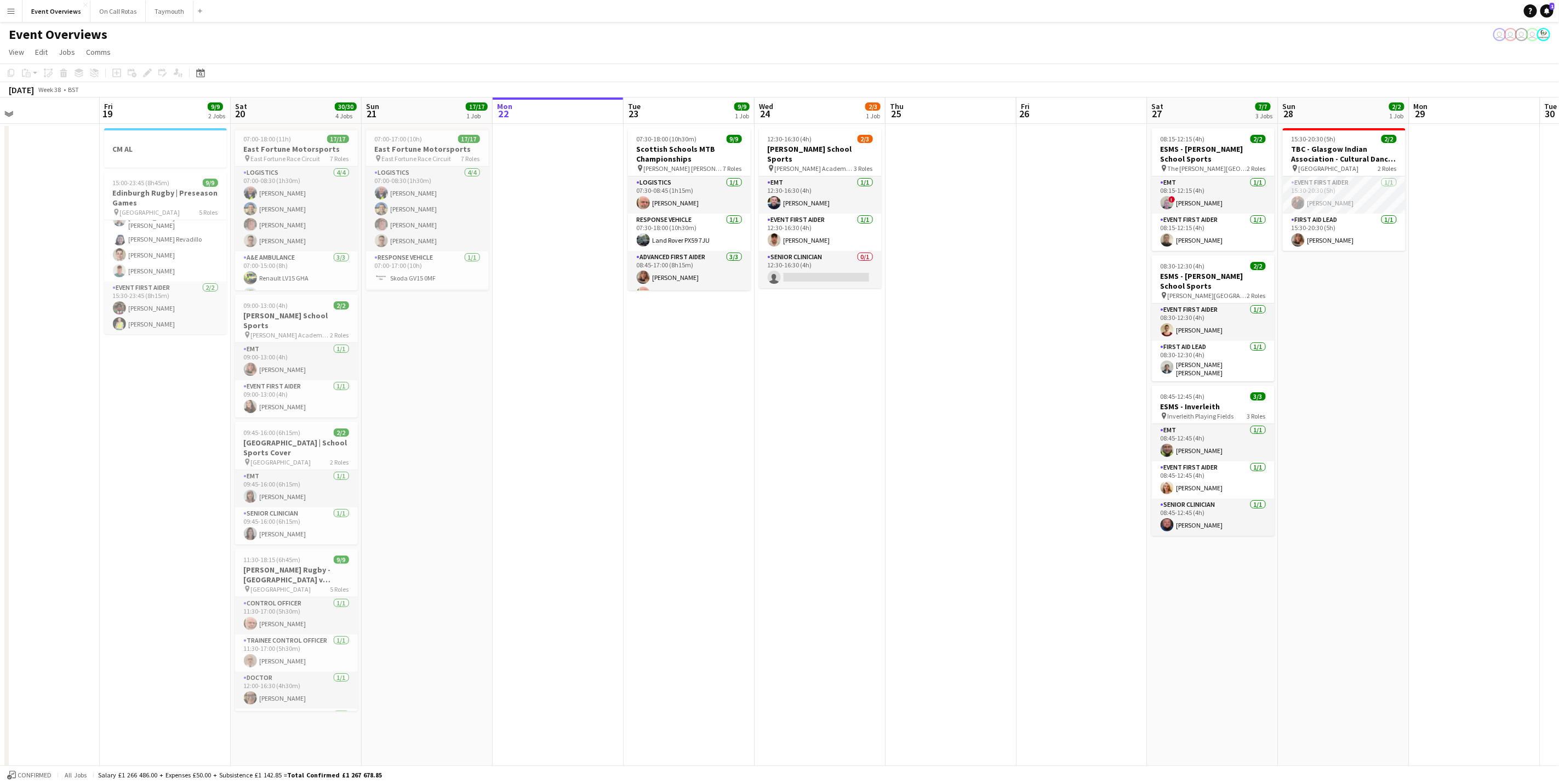
drag, startPoint x: 720, startPoint y: 586, endPoint x: 658, endPoint y: 583, distance: 62.1
click at [658, 583] on app-calendar-viewport "Mon 15 Tue 16 Wed 17 Thu 18 Fri 19 9/9 2 Jobs Sat 20 30/30 4 Jobs Sun 21 17/17 …" at bounding box center [780, 519] width 1559 height 843
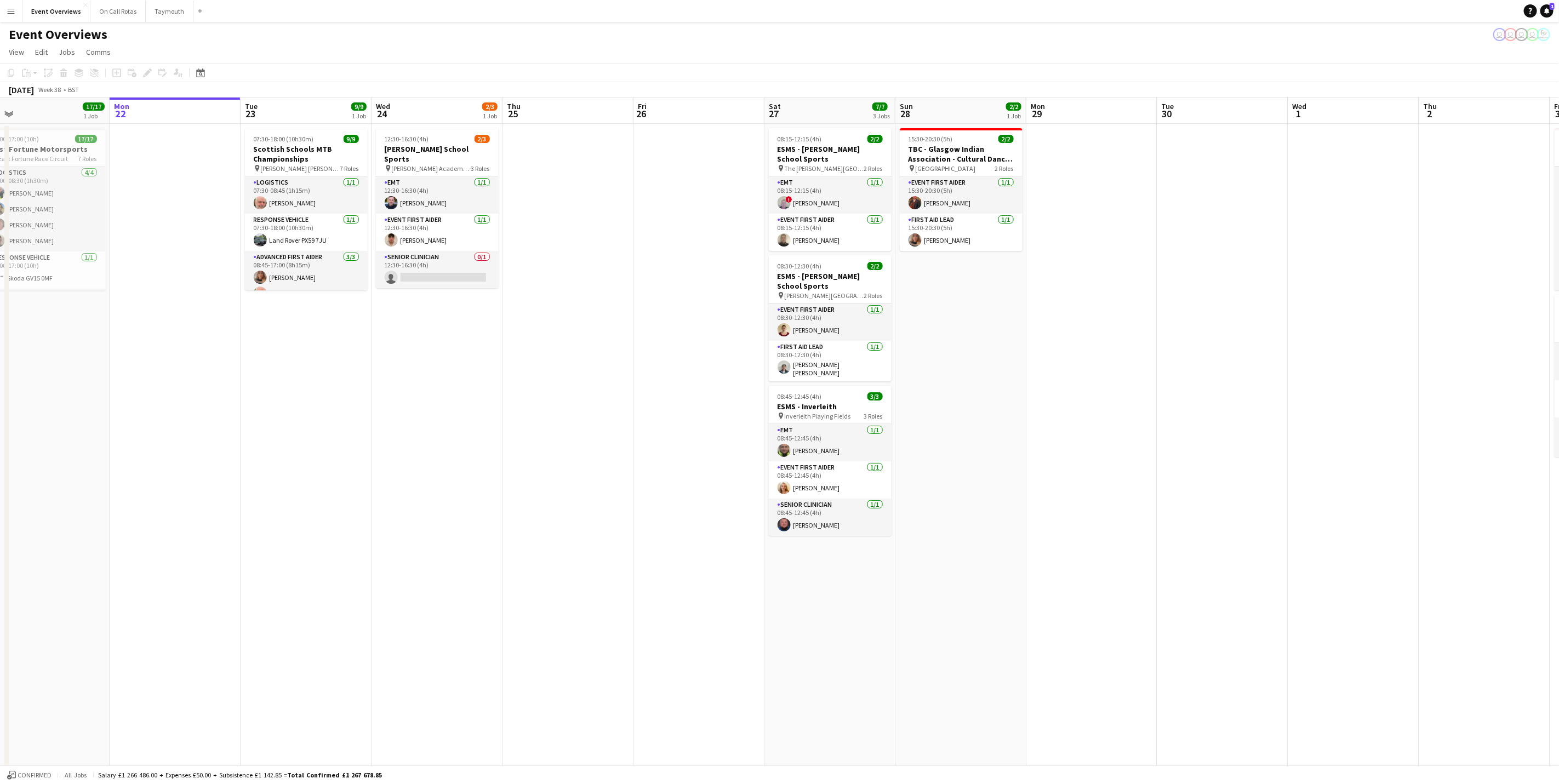
scroll to position [0, 344]
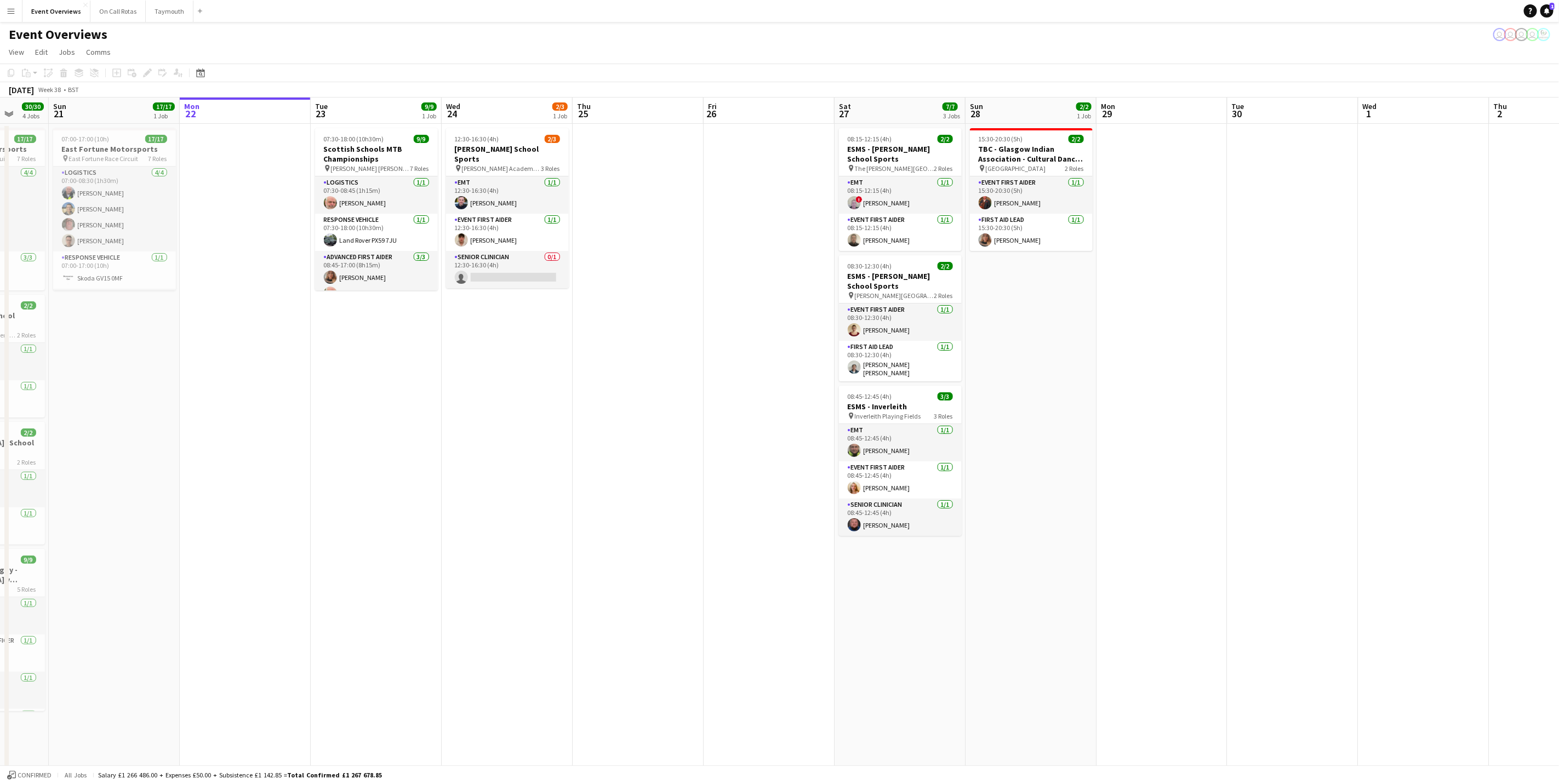
drag, startPoint x: 647, startPoint y: 363, endPoint x: 435, endPoint y: 329, distance: 214.7
click at [435, 329] on app-calendar-viewport "Thu 18 Fri 19 9/9 2 Jobs Sat 20 30/30 4 Jobs Sun 21 17/17 1 Job Mon 22 Tue 23 9…" at bounding box center [780, 519] width 1559 height 843
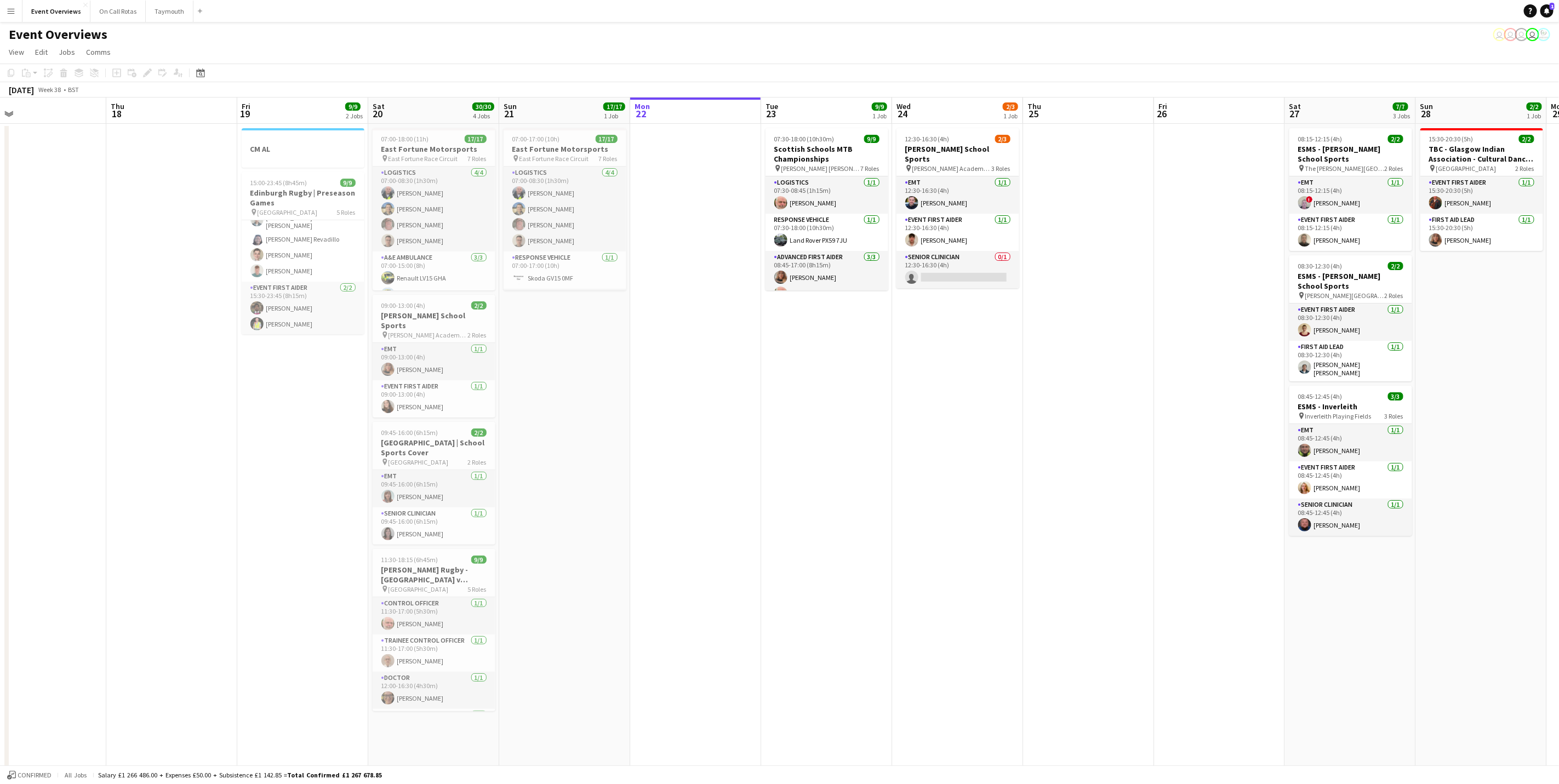
drag, startPoint x: 613, startPoint y: 460, endPoint x: 1124, endPoint y: 420, distance: 512.6
click at [1143, 413] on app-calendar-viewport "Mon 15 Tue 16 Wed 17 Thu 18 Fri 19 9/9 2 Jobs Sat 20 30/30 4 Jobs Sun 21 17/17 …" at bounding box center [780, 519] width 1559 height 843
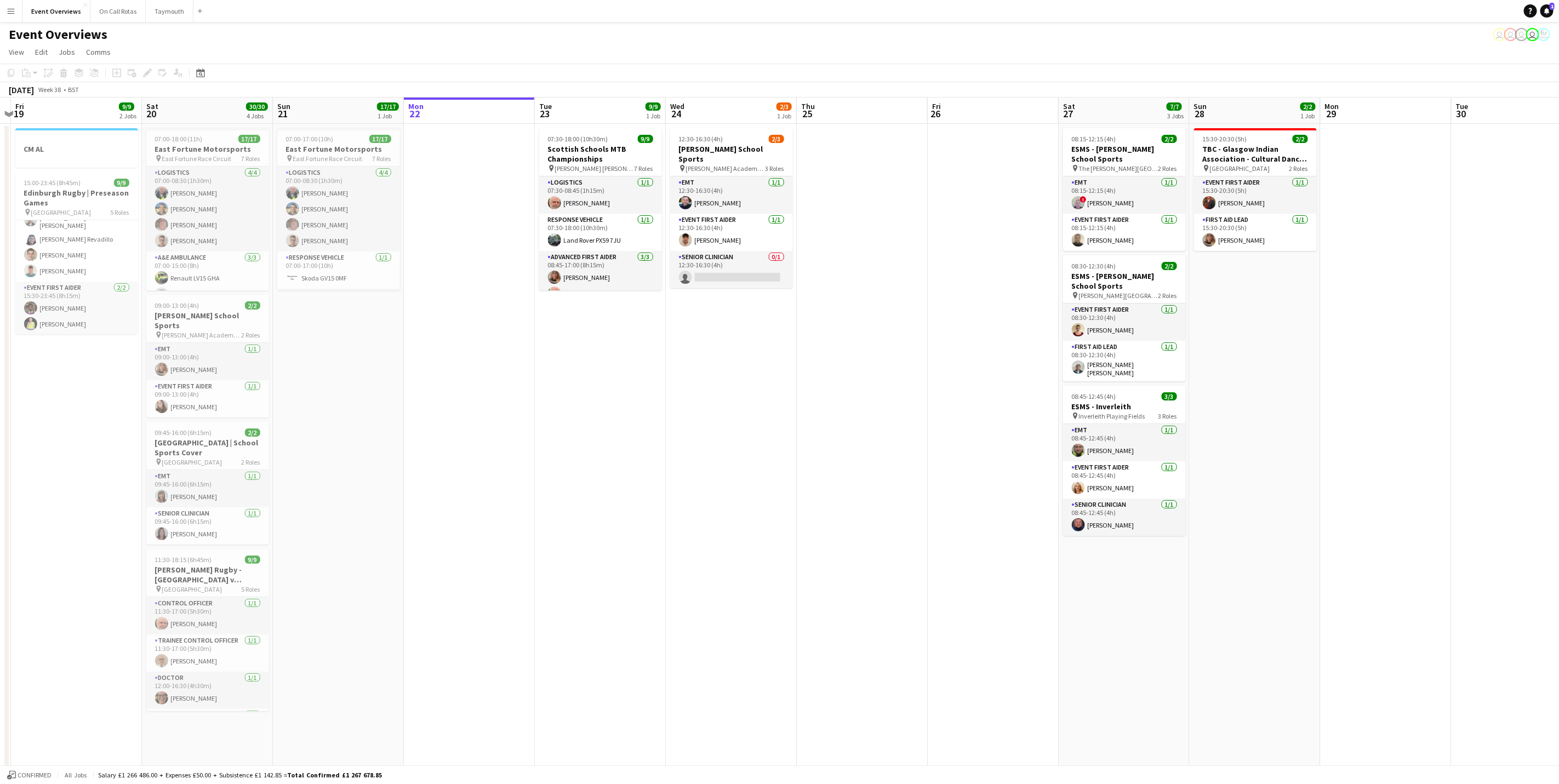
drag, startPoint x: 793, startPoint y: 507, endPoint x: 463, endPoint y: 266, distance: 408.6
click at [762, 505] on app-calendar-viewport "Tue 16 Wed 17 Thu 18 Fri 19 9/9 2 Jobs Sat 20 30/30 4 Jobs Sun 21 17/17 1 Job M…" at bounding box center [780, 519] width 1559 height 843
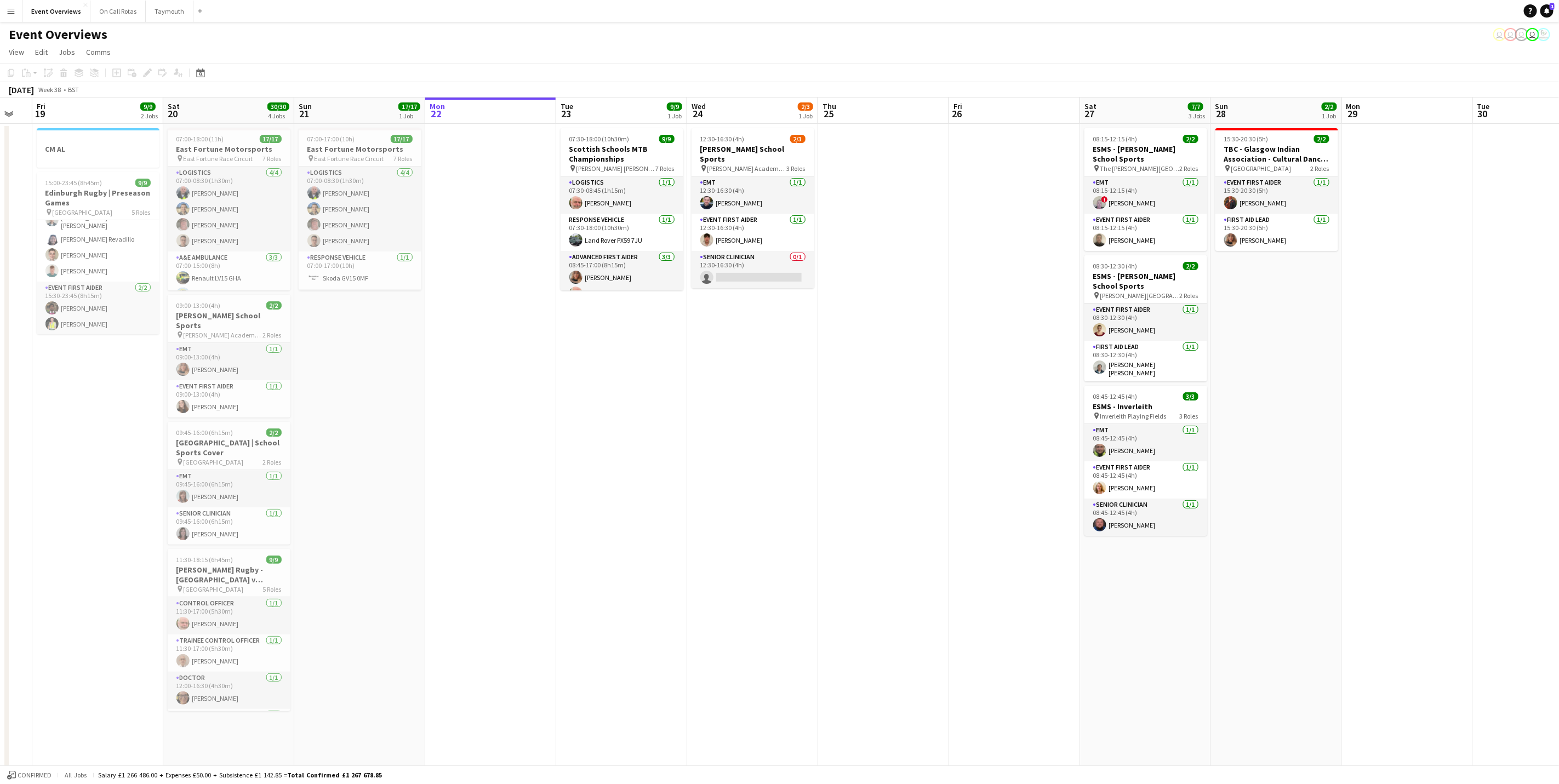
scroll to position [0, 324]
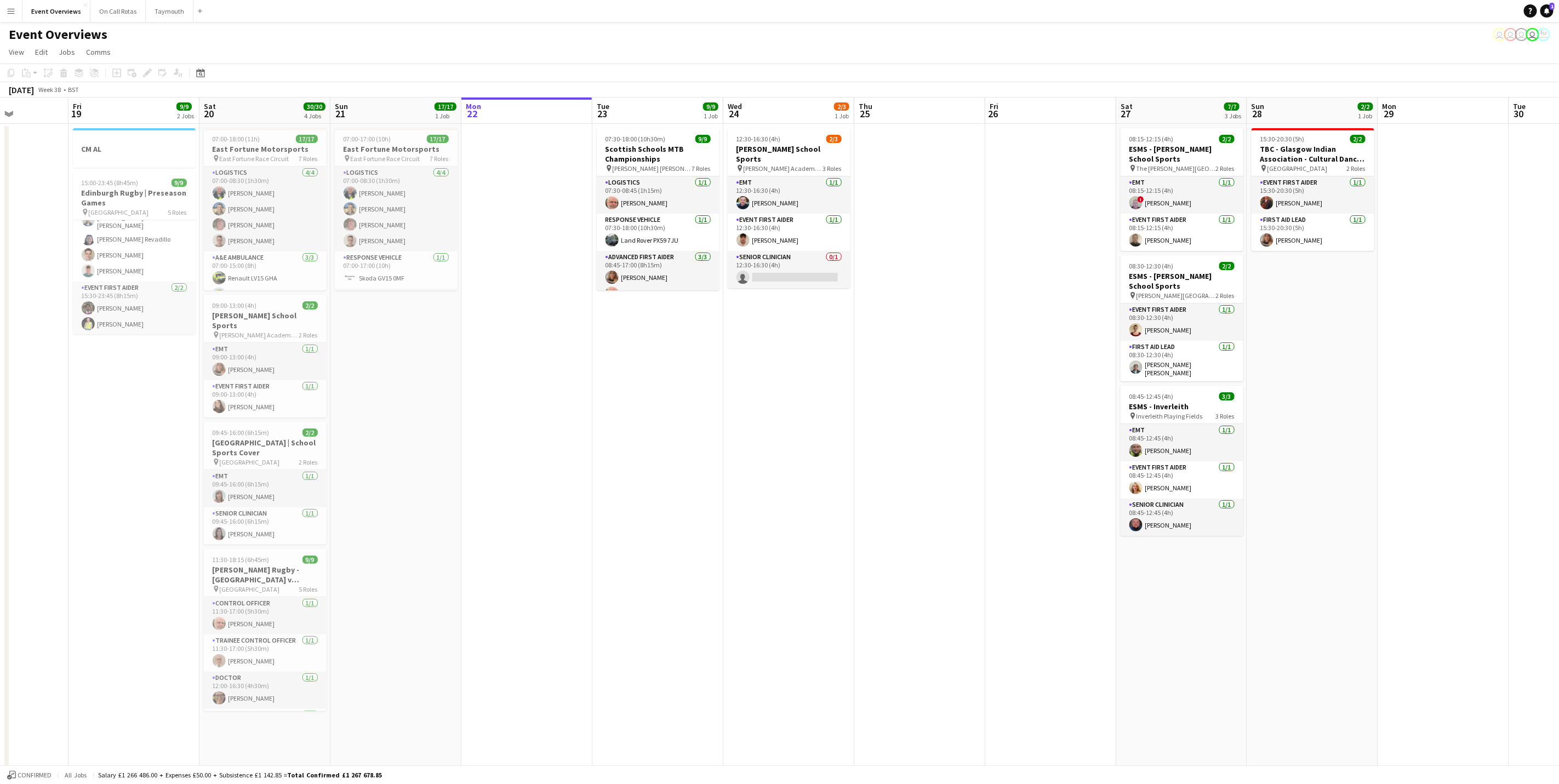
drag, startPoint x: 405, startPoint y: 622, endPoint x: 460, endPoint y: 596, distance: 60.8
click at [460, 596] on app-calendar-viewport "Tue 16 Wed 17 Thu 18 Fri 19 9/9 2 Jobs Sat 20 30/30 4 Jobs Sun 21 17/17 1 Job M…" at bounding box center [780, 519] width 1559 height 843
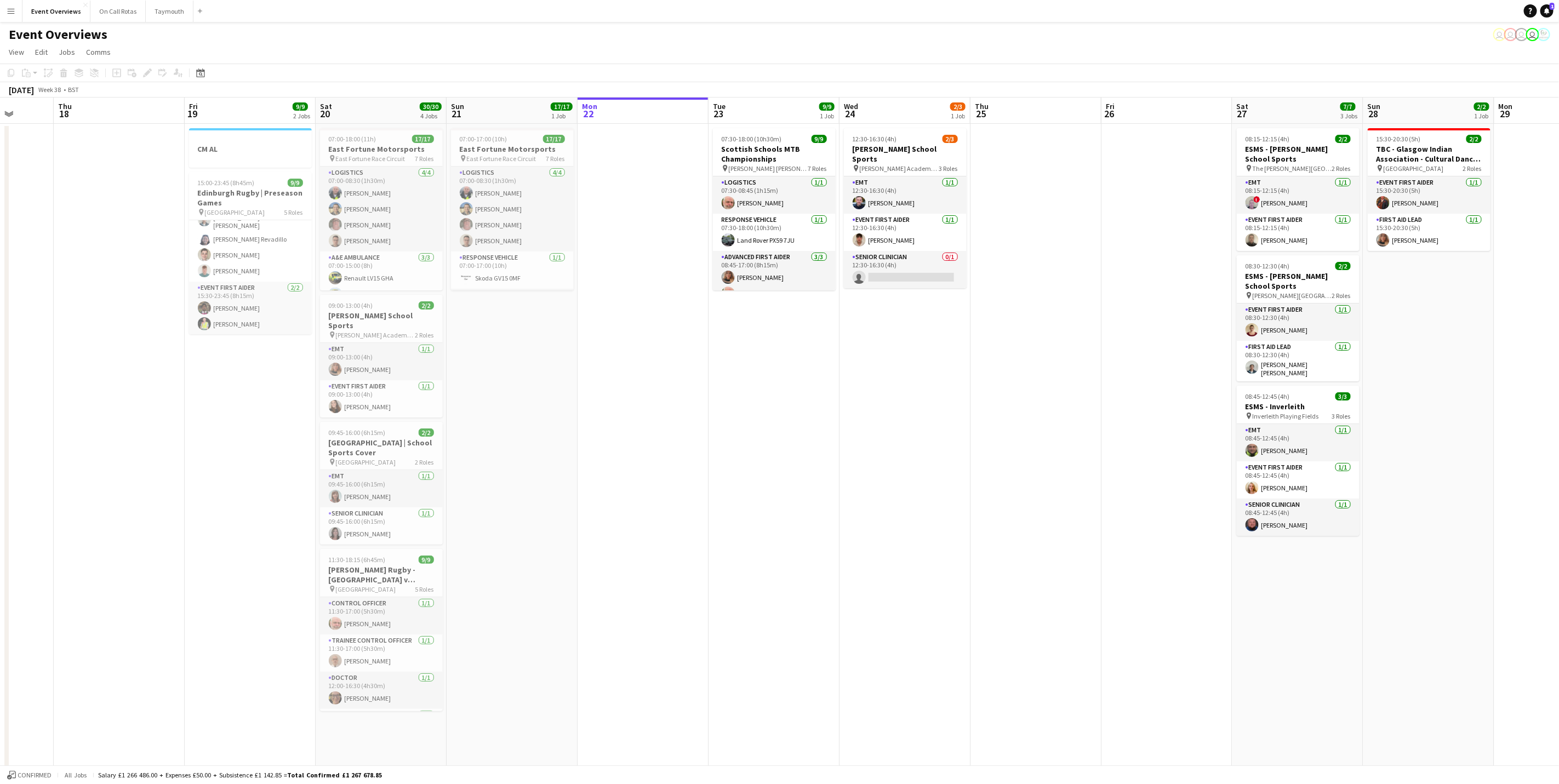
drag, startPoint x: 481, startPoint y: 437, endPoint x: 710, endPoint y: 411, distance: 230.5
click at [712, 411] on app-calendar-viewport "Mon 15 Tue 16 Wed 17 Thu 18 Fri 19 9/9 2 Jobs Sat 20 30/30 4 Jobs Sun 21 17/17 …" at bounding box center [780, 519] width 1559 height 843
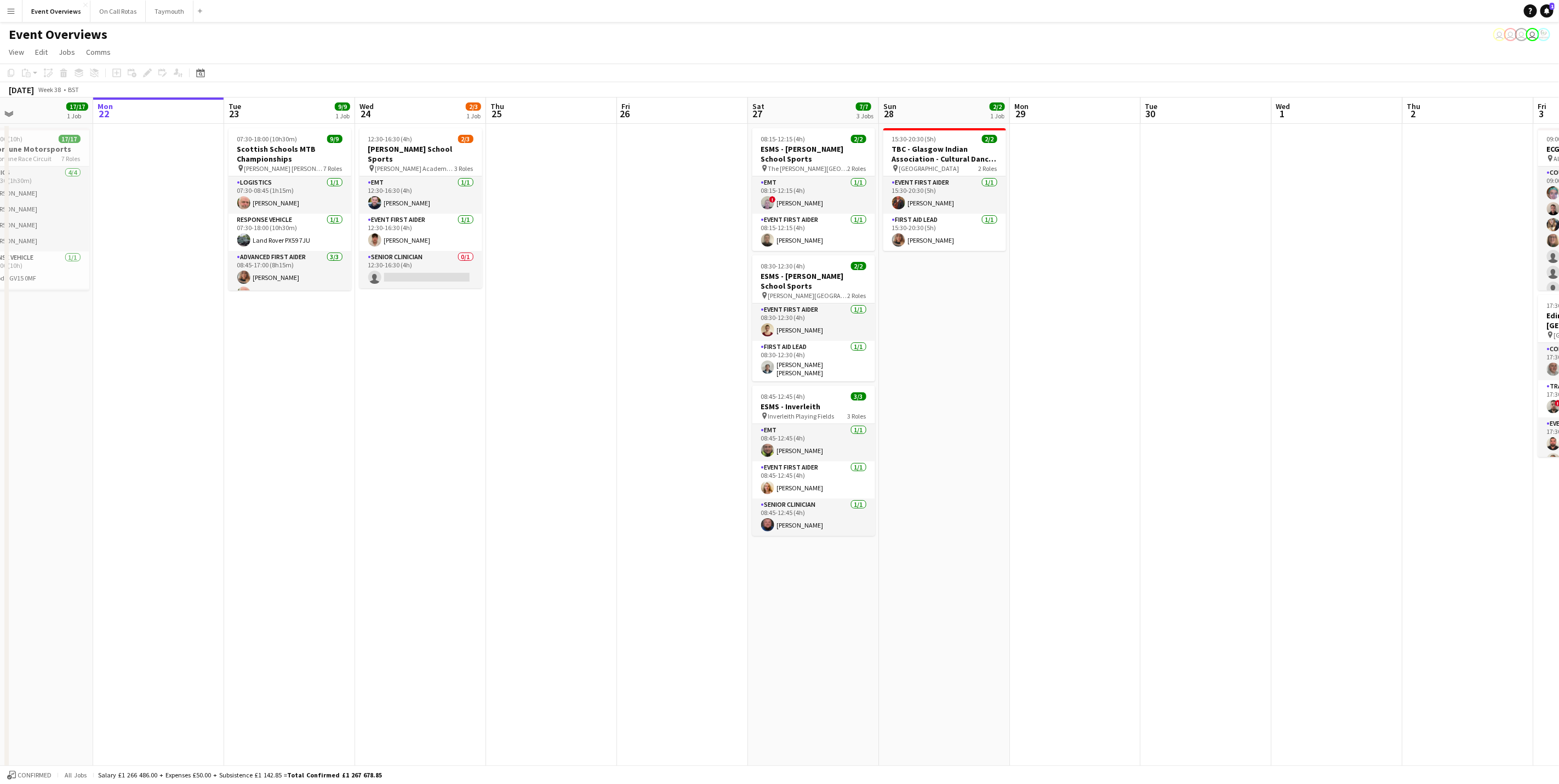
scroll to position [0, 405]
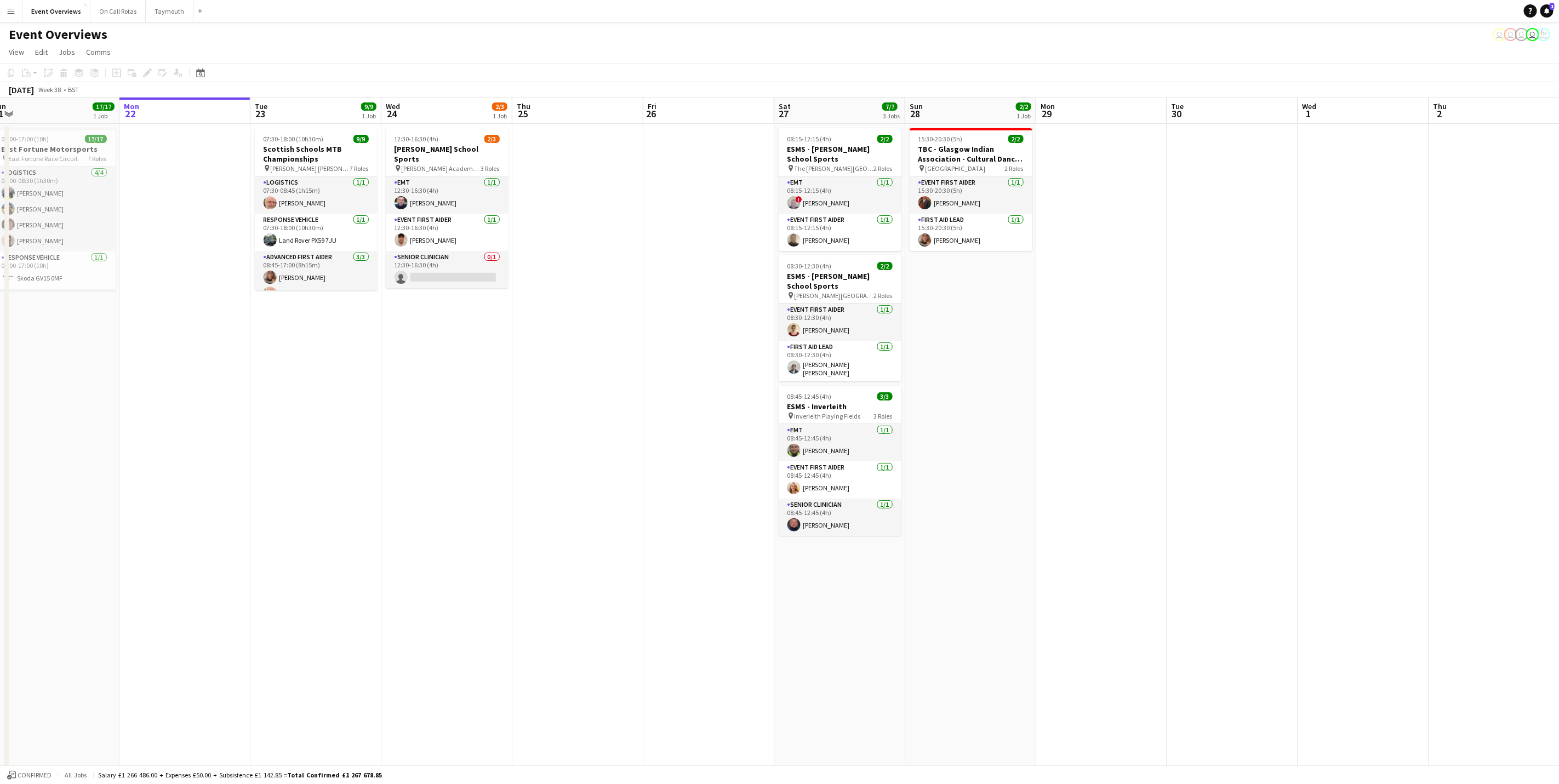
drag, startPoint x: 1001, startPoint y: 482, endPoint x: 430, endPoint y: 497, distance: 571.2
click at [430, 497] on app-calendar-viewport "Thu 18 Fri 19 9/9 2 Jobs Sat 20 30/30 4 Jobs Sun 21 17/17 1 Job Mon 22 Tue 23 9…" at bounding box center [780, 519] width 1559 height 843
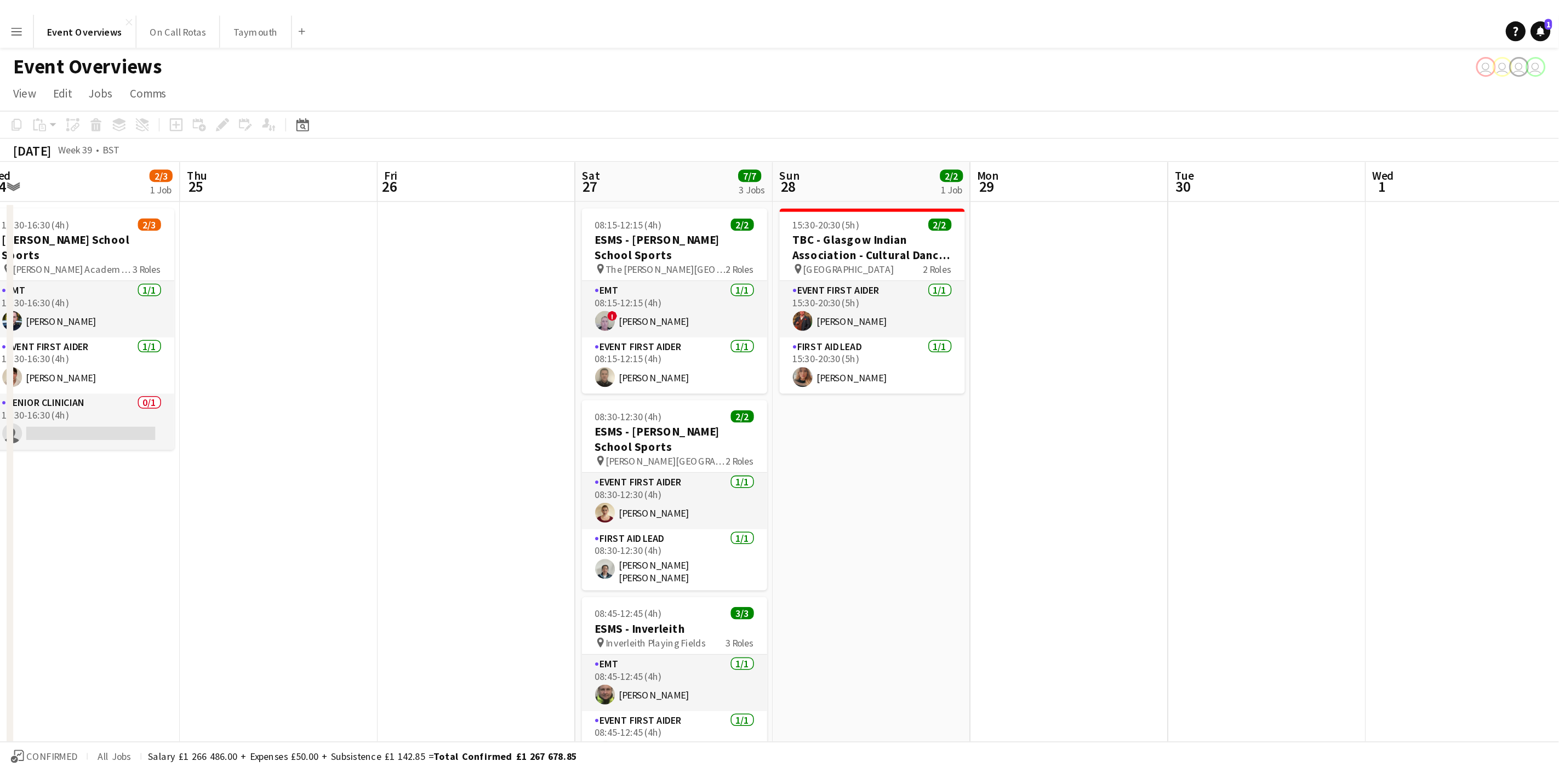
scroll to position [178, 0]
